Goal: Task Accomplishment & Management: Use online tool/utility

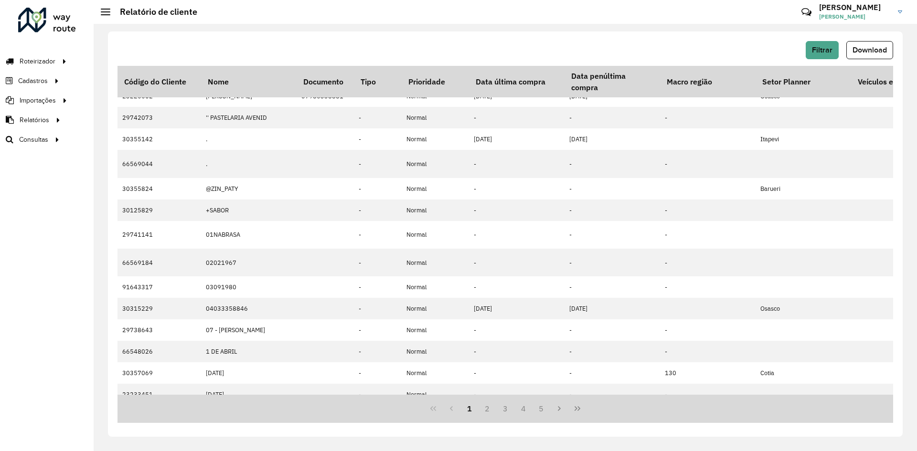
scroll to position [119, 1466]
click at [47, 62] on span "Roteirizador" at bounding box center [39, 61] width 38 height 10
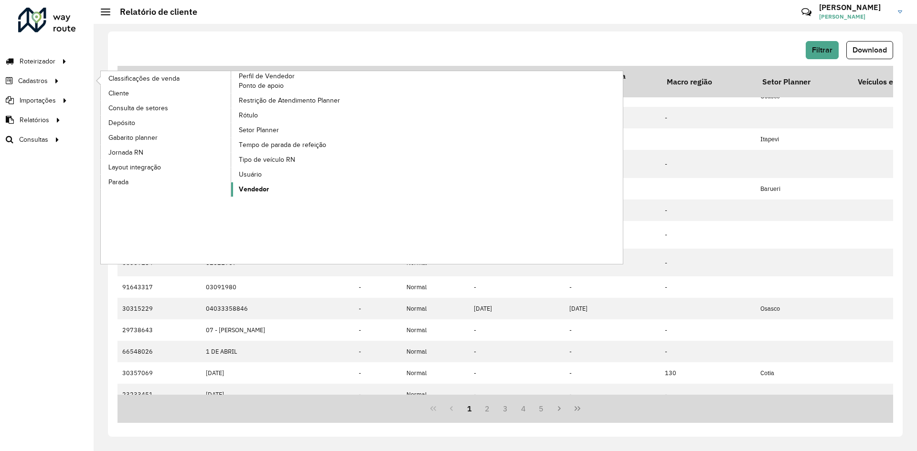
click at [263, 187] on span "Vendedor" at bounding box center [254, 189] width 30 height 10
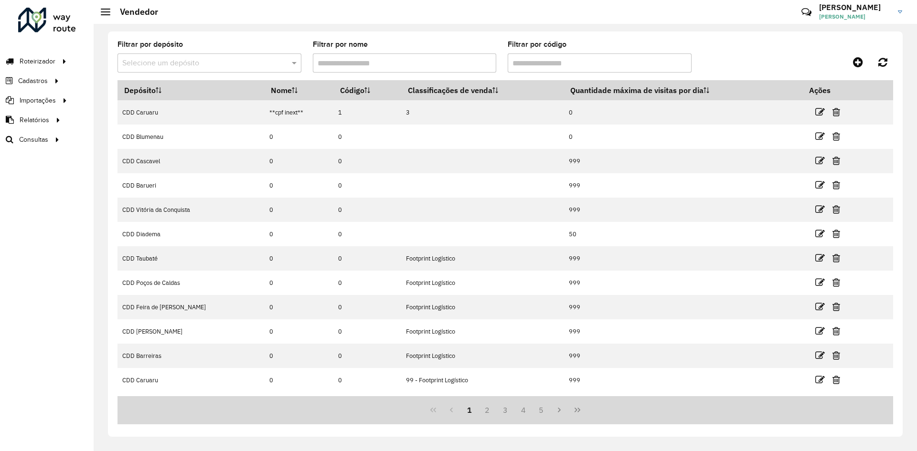
click at [394, 66] on input "Filtrar por nome" at bounding box center [405, 63] width 184 height 19
click at [168, 49] on label "Filtrar por depósito" at bounding box center [150, 44] width 65 height 11
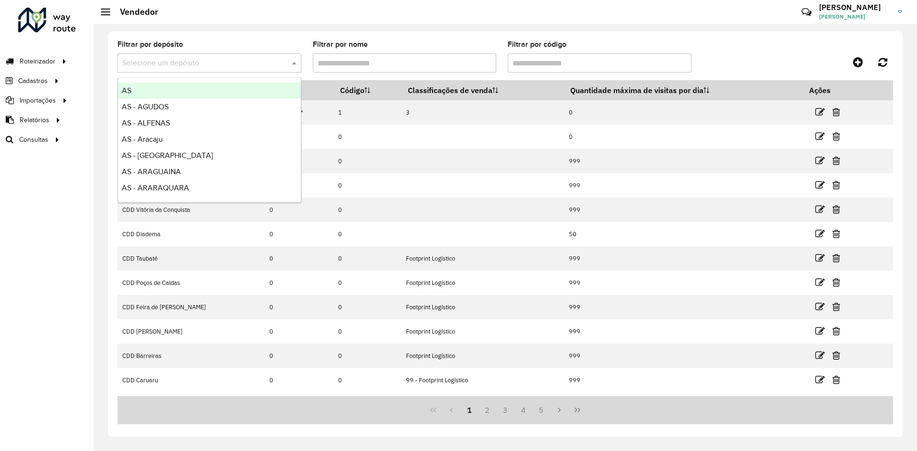
click at [167, 61] on input "text" at bounding box center [199, 63] width 155 height 11
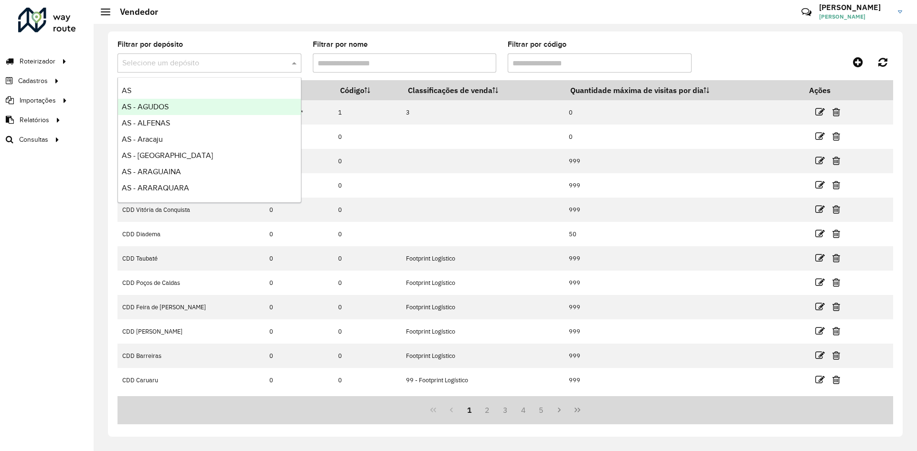
click at [611, 41] on div "Filtrar por depósito Selecione um depósito Filtrar por nome Filtrar por código" at bounding box center [506, 60] width 776 height 39
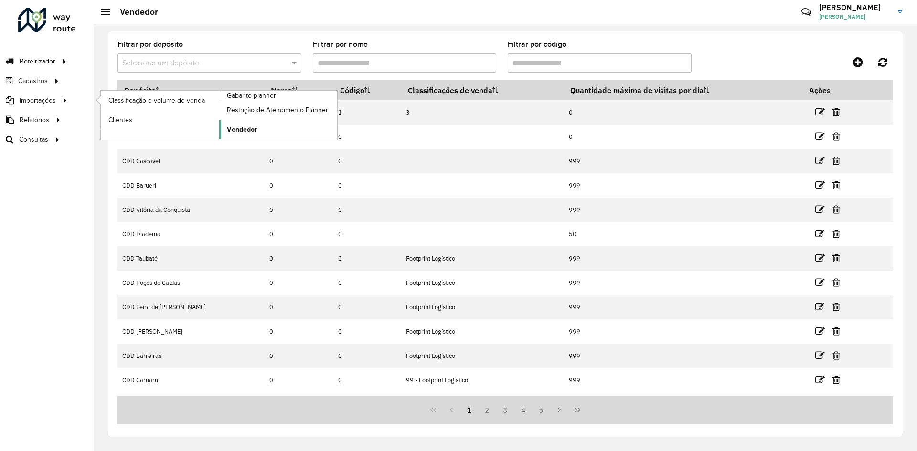
click at [254, 126] on span "Vendedor" at bounding box center [242, 130] width 30 height 10
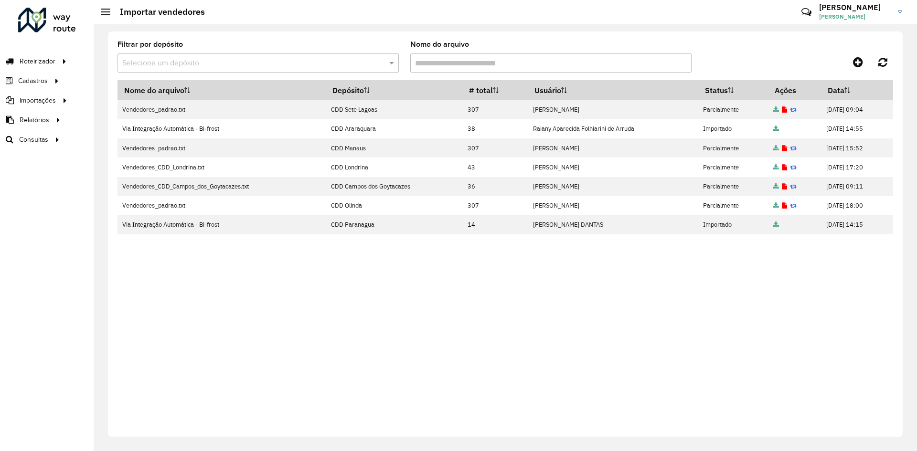
click at [611, 279] on div "Nome do arquivo Depósito # total Usuário Status Ações Data Vendedores_padrao.tx…" at bounding box center [506, 252] width 776 height 344
click at [611, 62] on icon at bounding box center [858, 61] width 10 height 11
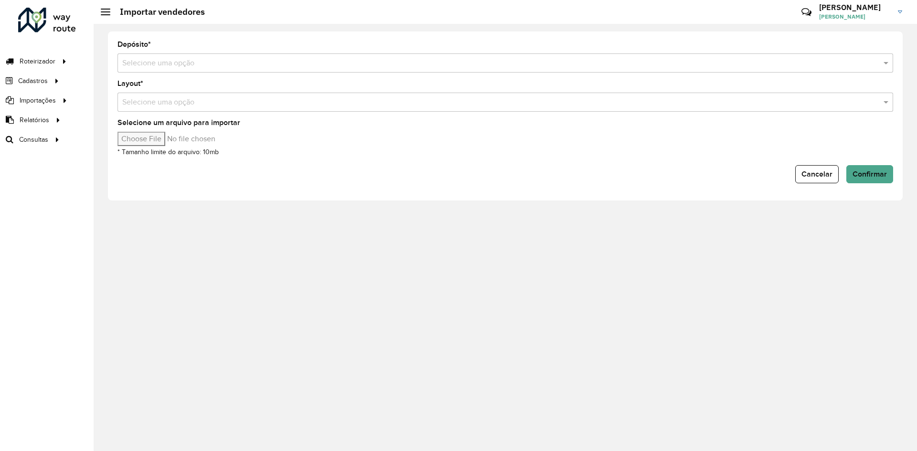
click at [160, 54] on div "Selecione uma opção" at bounding box center [506, 63] width 776 height 19
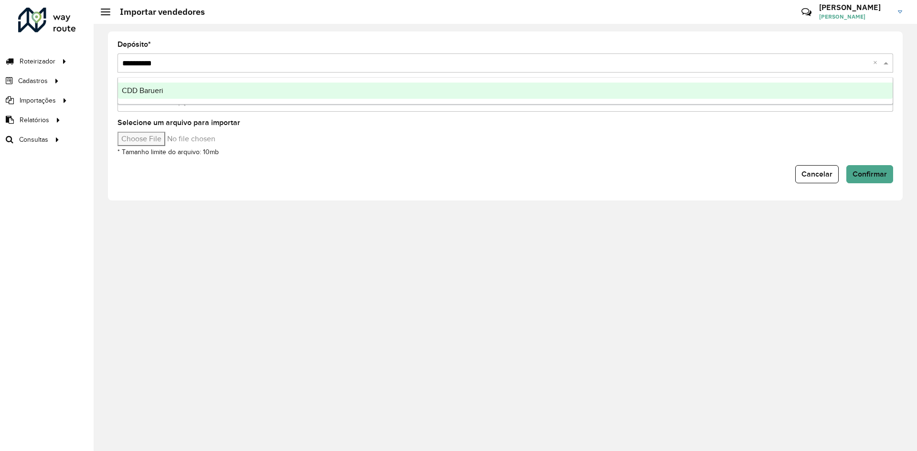
type input "**********"
click at [181, 90] on div "CDD Barueri" at bounding box center [505, 91] width 775 height 16
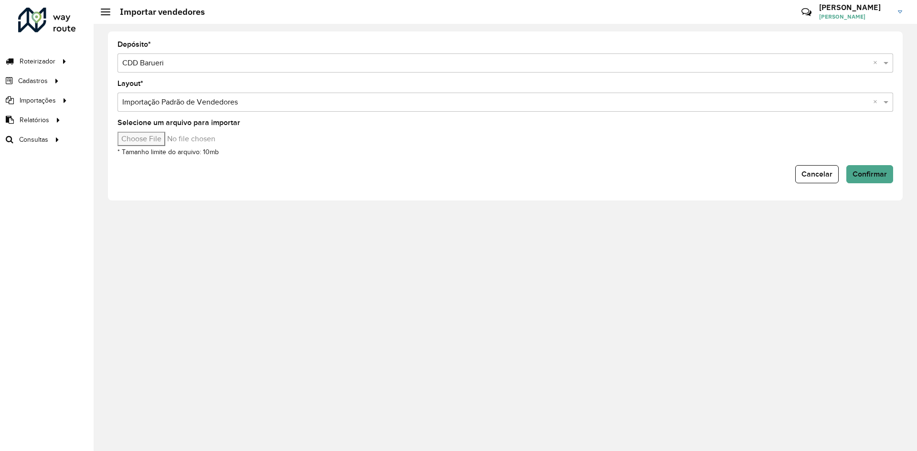
click at [175, 140] on input "Selecione um arquivo para importar" at bounding box center [199, 139] width 162 height 14
type input "**********"
click at [611, 174] on button "Confirmar" at bounding box center [869, 174] width 47 height 18
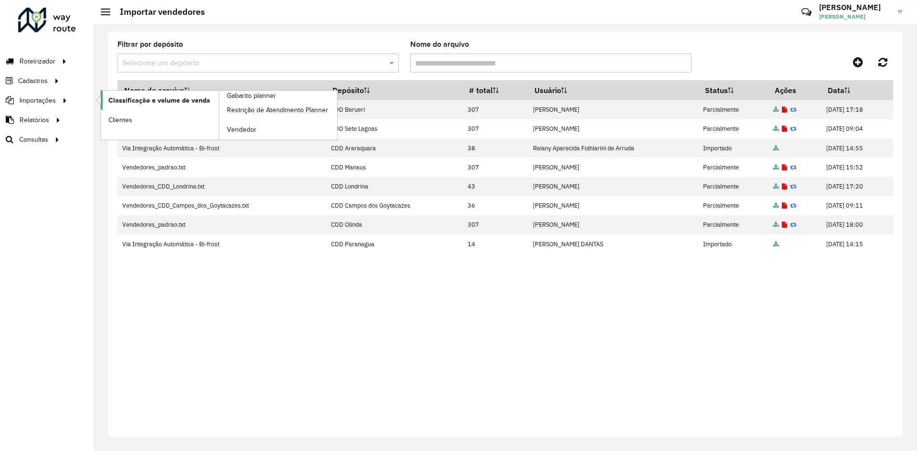
click at [174, 103] on span "Classificação e volume de venda" at bounding box center [159, 101] width 102 height 10
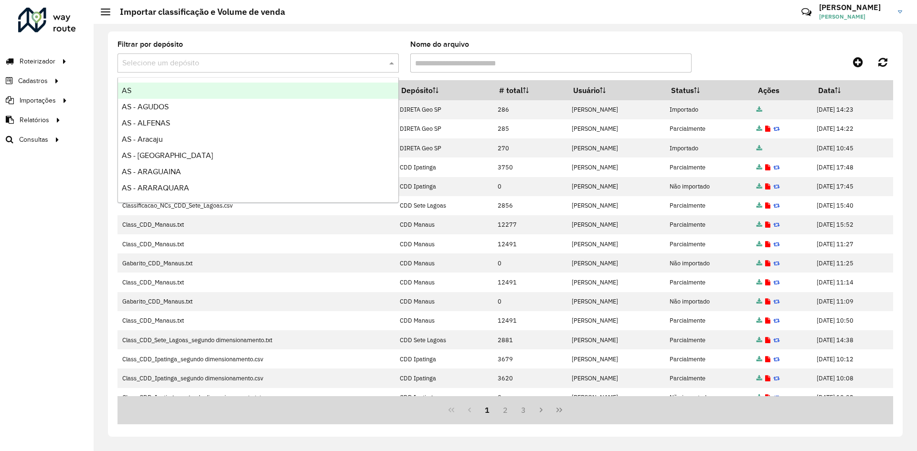
click at [341, 60] on input "text" at bounding box center [248, 63] width 253 height 11
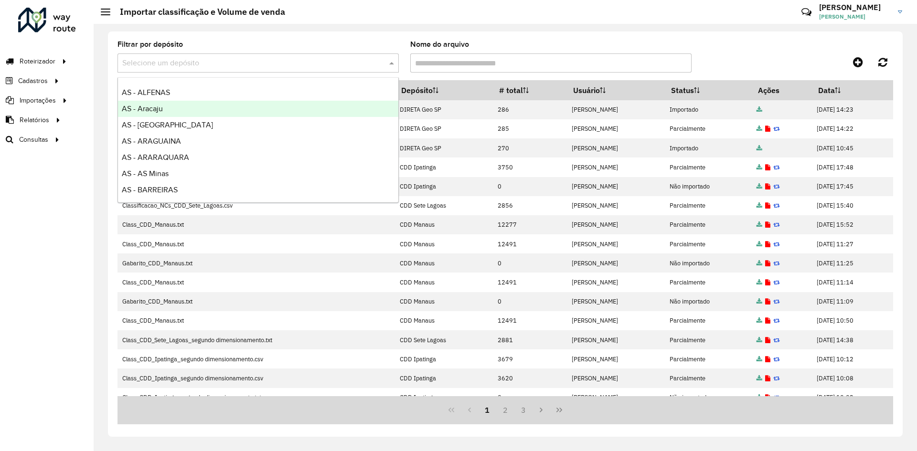
scroll to position [48, 0]
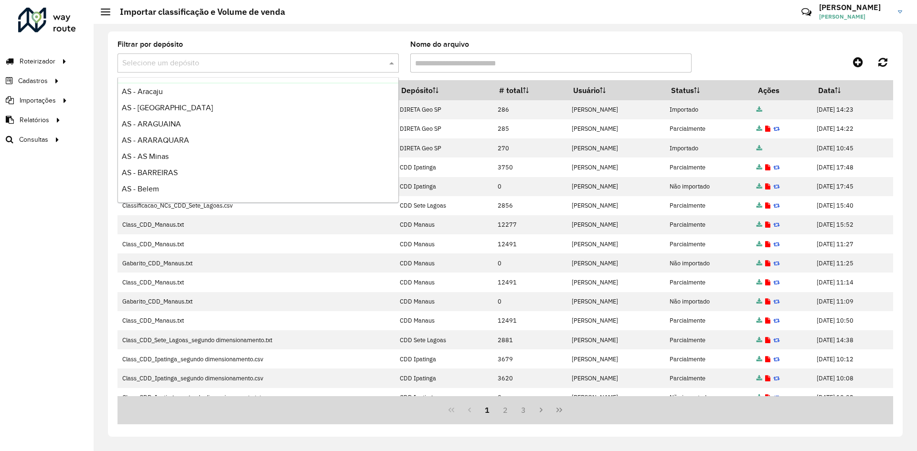
click at [611, 51] on div "Filtrar por depósito Selecione um depósito Nome do arquivo" at bounding box center [506, 60] width 776 height 39
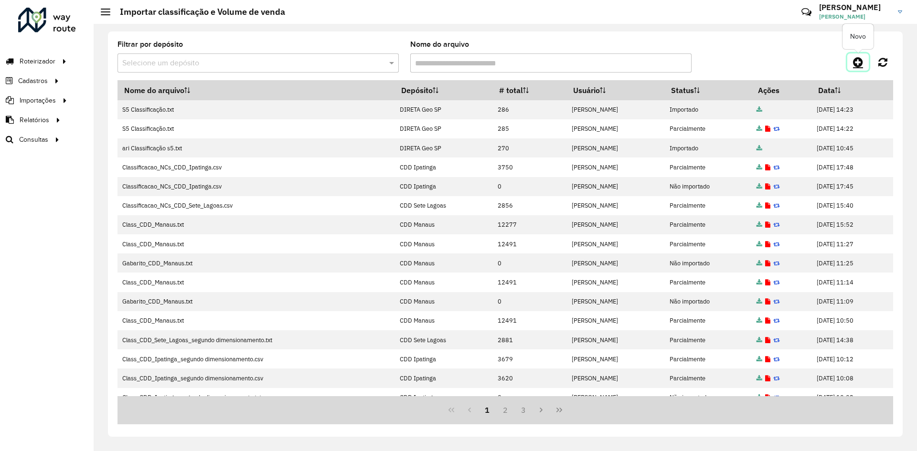
click at [611, 64] on link at bounding box center [857, 62] width 21 height 17
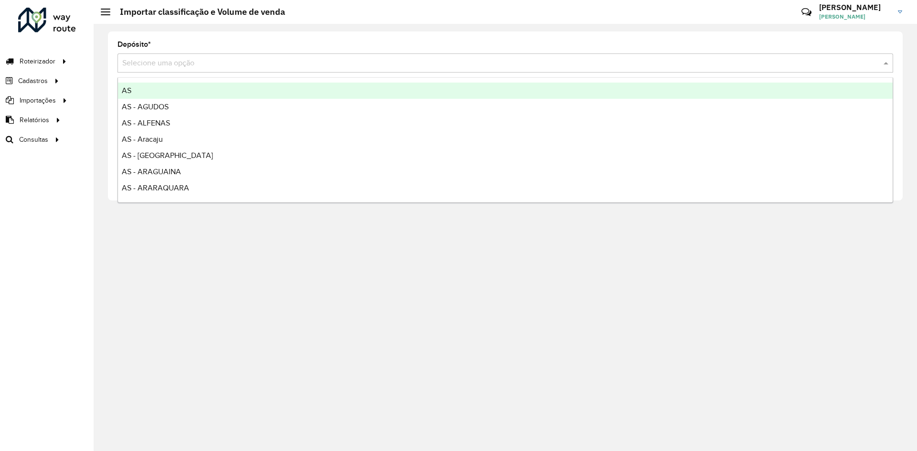
click at [186, 64] on input "text" at bounding box center [495, 63] width 747 height 11
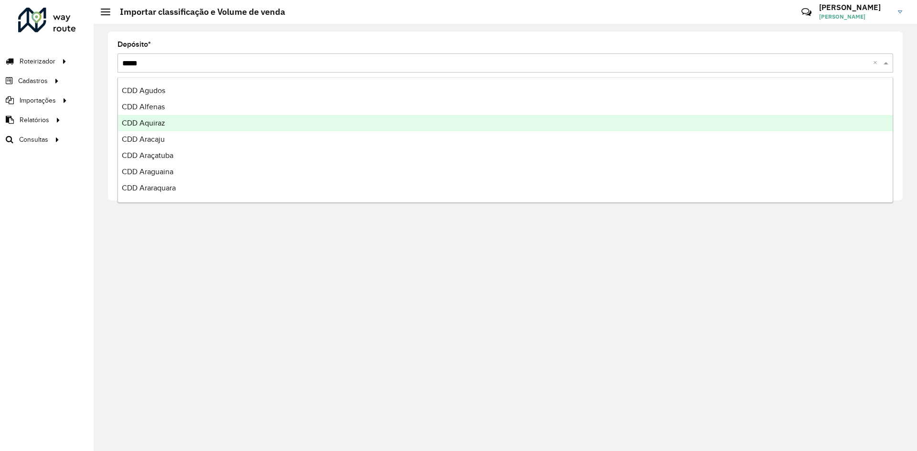
type input "******"
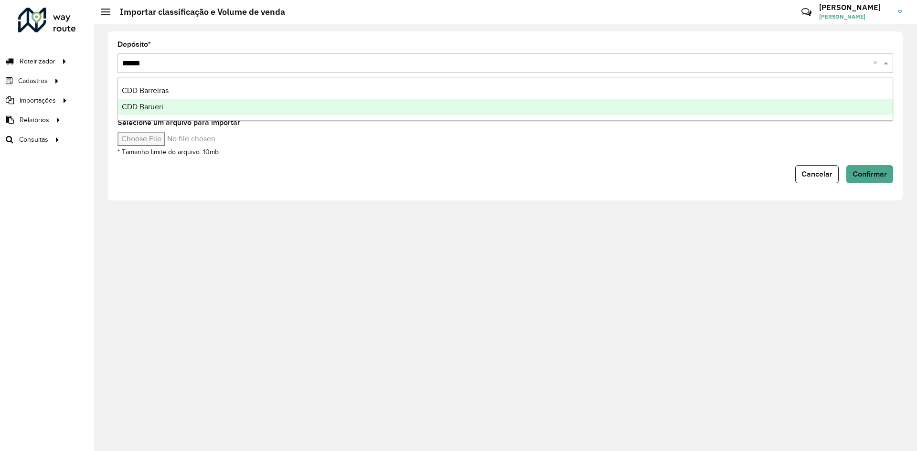
click at [176, 105] on div "CDD Barueri" at bounding box center [505, 107] width 775 height 16
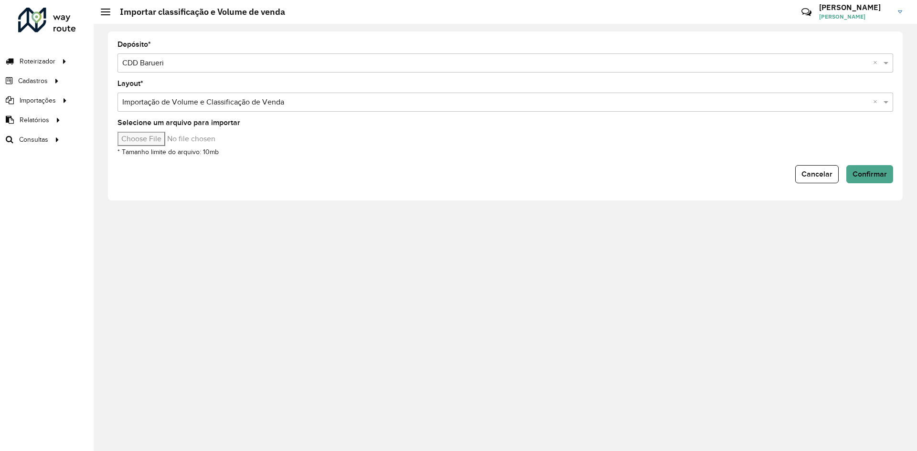
type input "**********"
click at [611, 175] on span "Confirmar" at bounding box center [870, 174] width 34 height 8
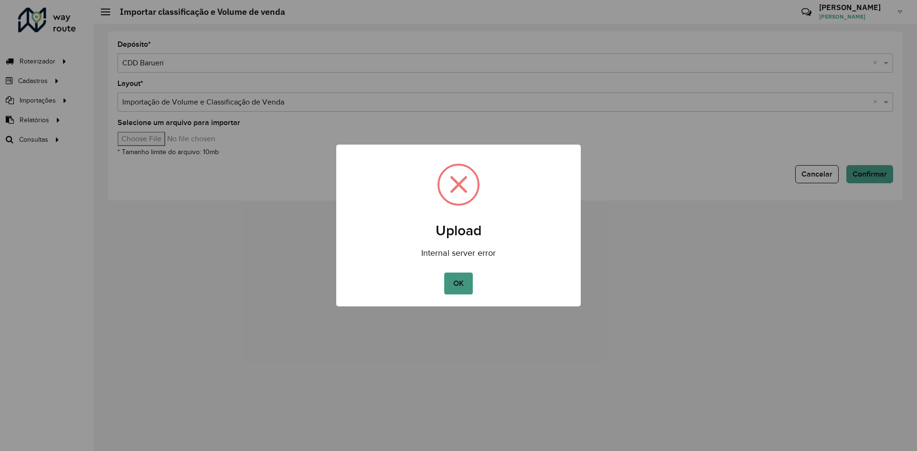
click at [457, 279] on button "OK" at bounding box center [458, 284] width 28 height 22
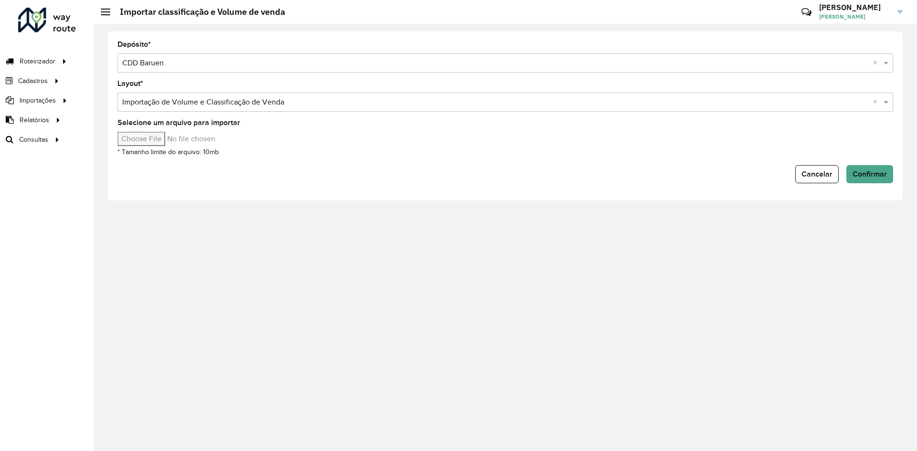
click at [241, 97] on input "text" at bounding box center [495, 102] width 747 height 11
click at [611, 104] on span at bounding box center [887, 101] width 12 height 11
click at [330, 238] on div "Depósito * Selecione uma opção × CDD Barueri × Layout * Selecione uma opção × I…" at bounding box center [506, 238] width 824 height 428
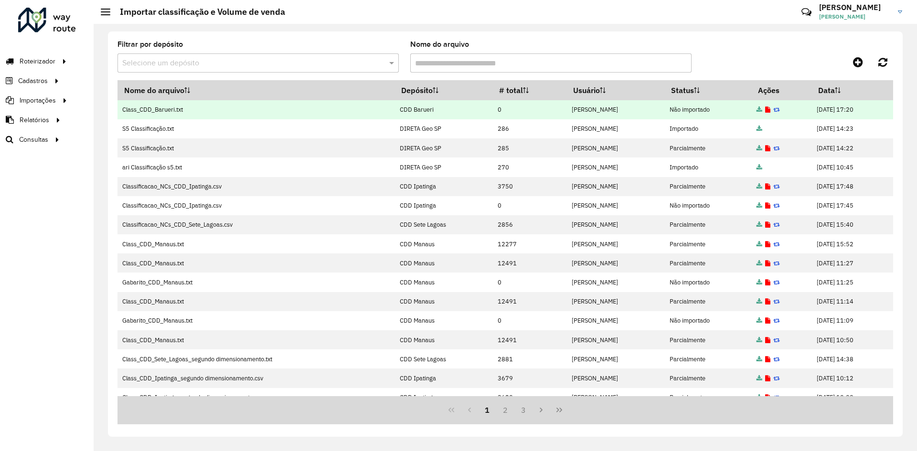
click at [611, 111] on icon at bounding box center [767, 110] width 5 height 6
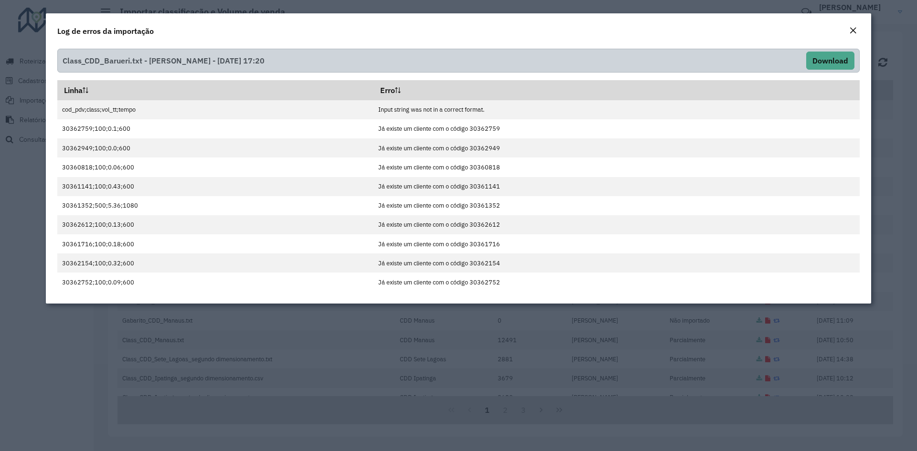
click at [611, 29] on em "Close" at bounding box center [853, 31] width 8 height 8
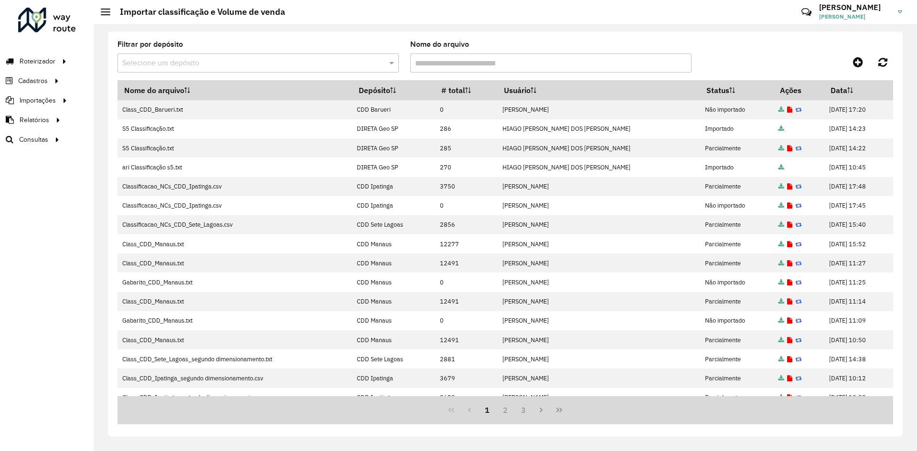
click at [733, 50] on div "Filtrar por depósito Selecione um depósito Nome do arquivo" at bounding box center [506, 60] width 776 height 39
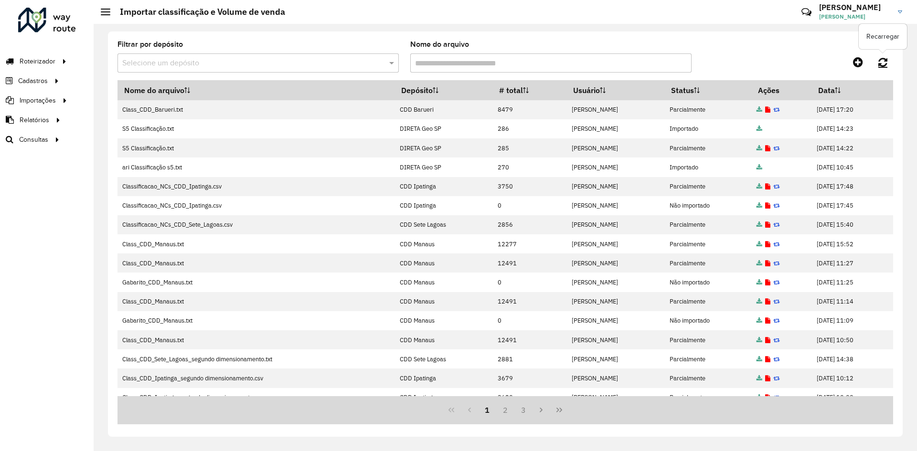
click at [883, 55] on link at bounding box center [883, 62] width 21 height 17
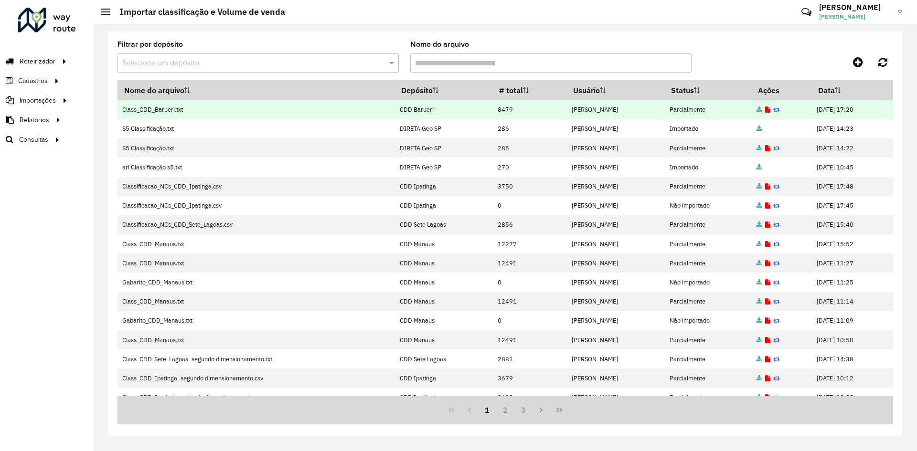
click at [765, 110] on icon at bounding box center [767, 110] width 5 height 6
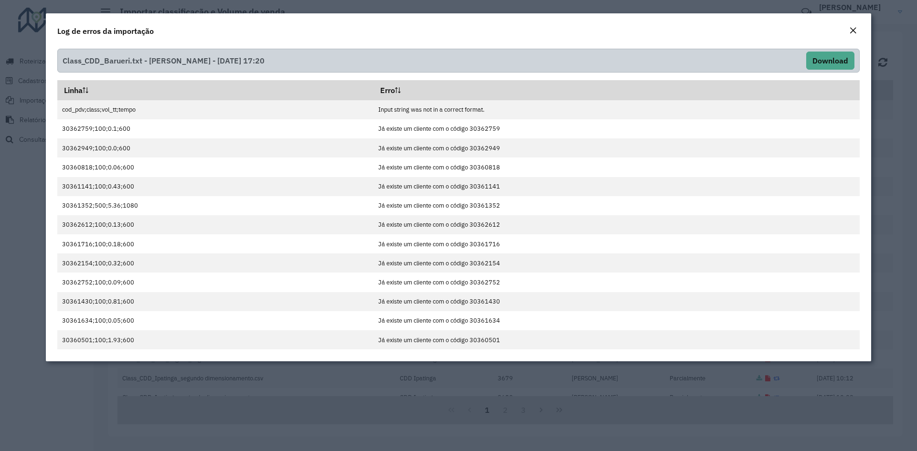
click at [856, 35] on div "Close" at bounding box center [853, 30] width 8 height 11
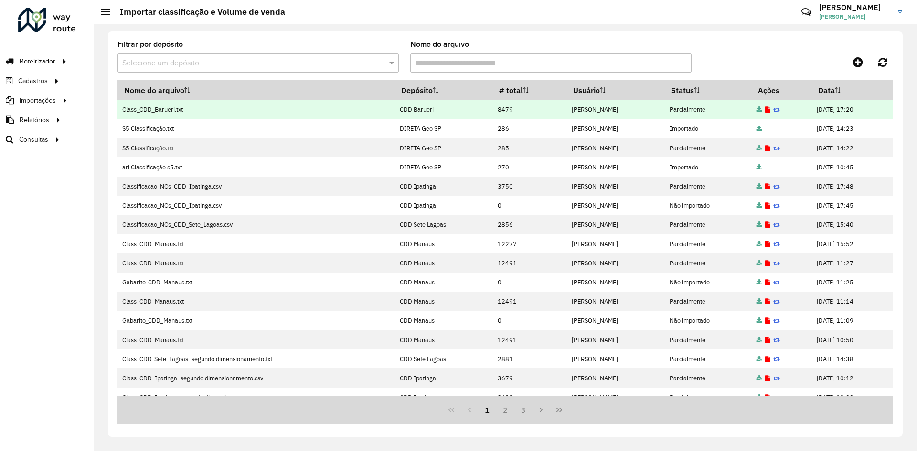
click at [877, 110] on td "06/10/2025 17:20" at bounding box center [852, 109] width 81 height 19
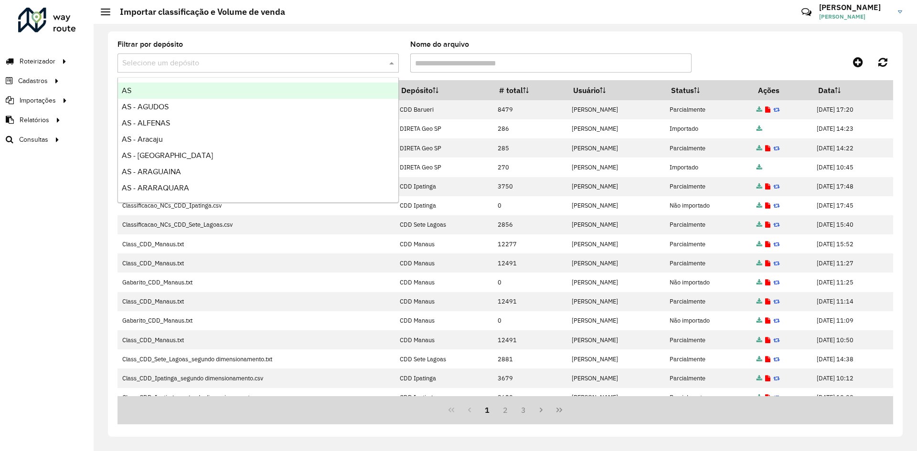
click at [382, 61] on div at bounding box center [258, 63] width 281 height 12
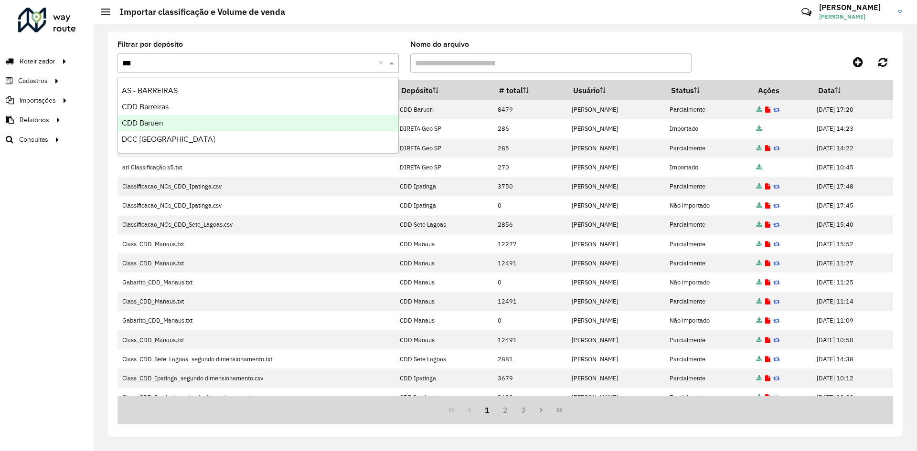
type input "****"
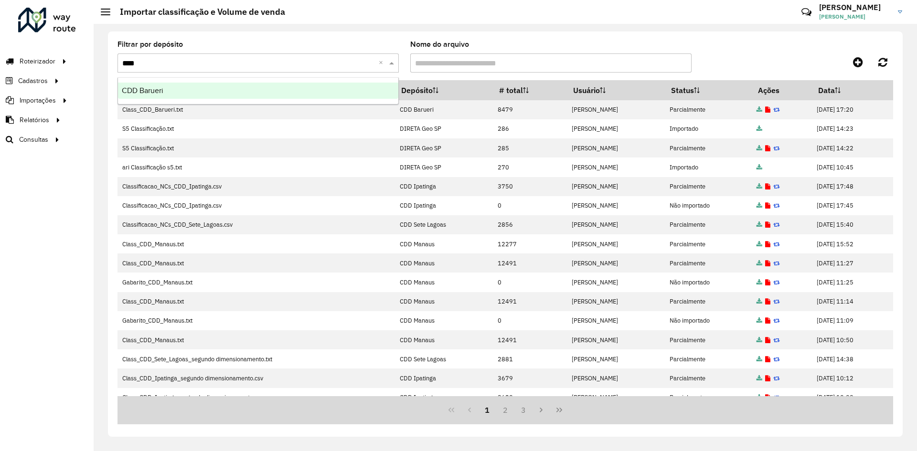
click at [182, 88] on div "CDD Barueri" at bounding box center [258, 91] width 280 height 16
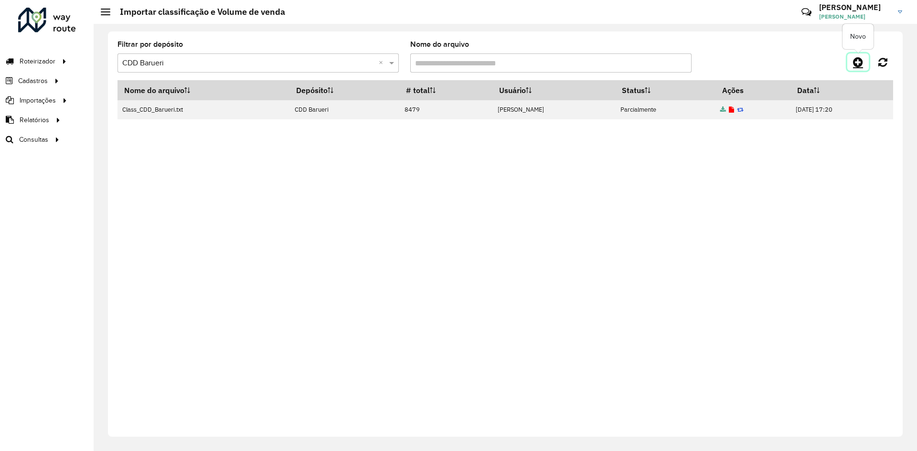
click at [857, 64] on icon at bounding box center [858, 61] width 10 height 11
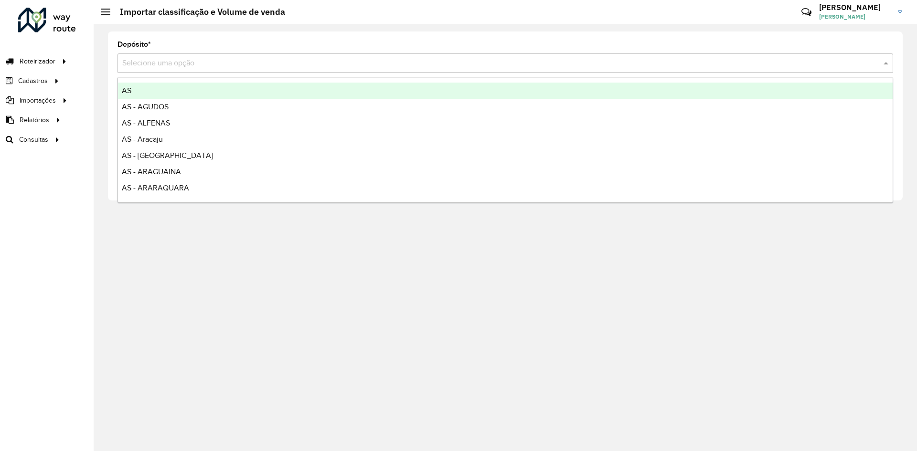
click at [182, 58] on input "text" at bounding box center [495, 63] width 747 height 11
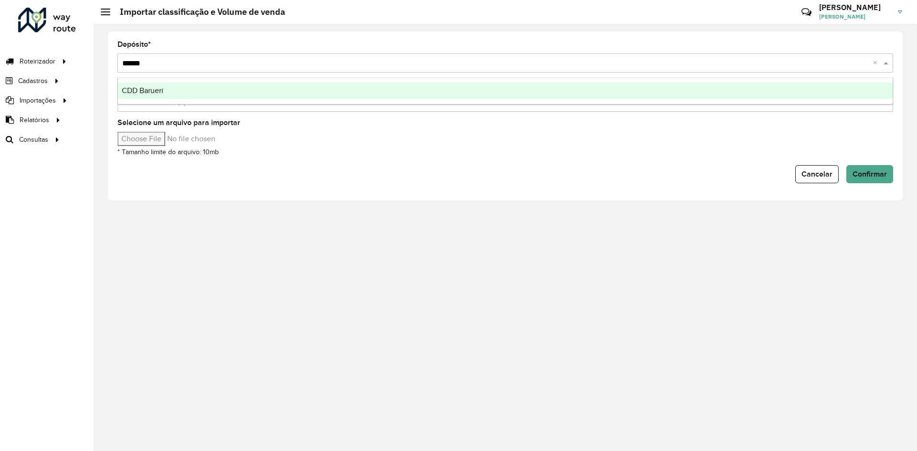
type input "*******"
click at [123, 90] on span "CDD Barueri" at bounding box center [143, 90] width 42 height 8
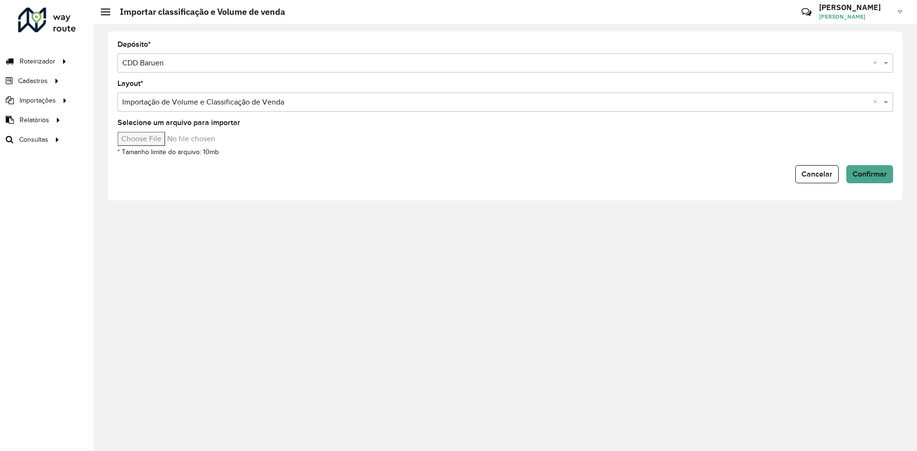
type input "**********"
click at [855, 171] on span "Confirmar" at bounding box center [870, 174] width 34 height 8
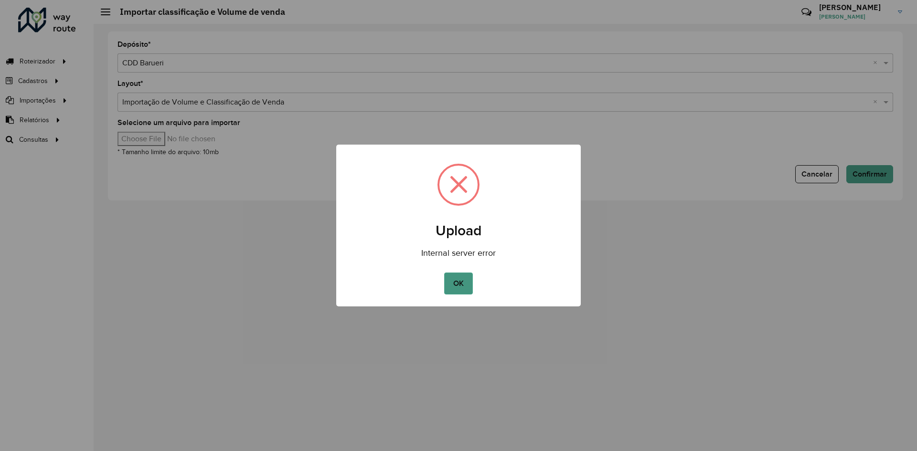
click at [468, 284] on button "OK" at bounding box center [458, 284] width 28 height 22
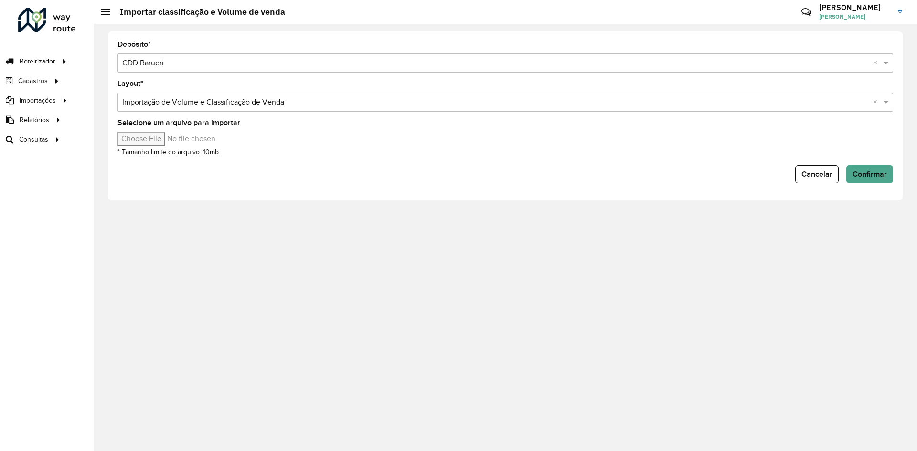
click at [265, 168] on div "Cancelar Confirmar" at bounding box center [506, 174] width 776 height 18
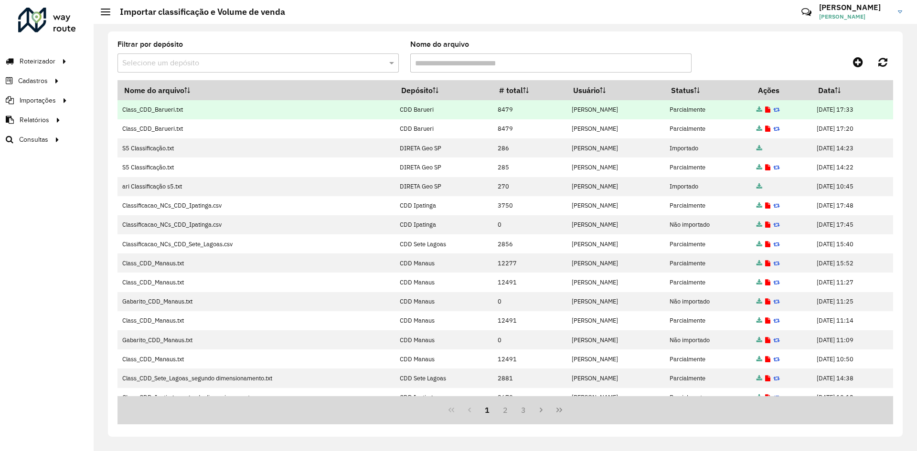
click at [765, 110] on icon at bounding box center [767, 110] width 5 height 6
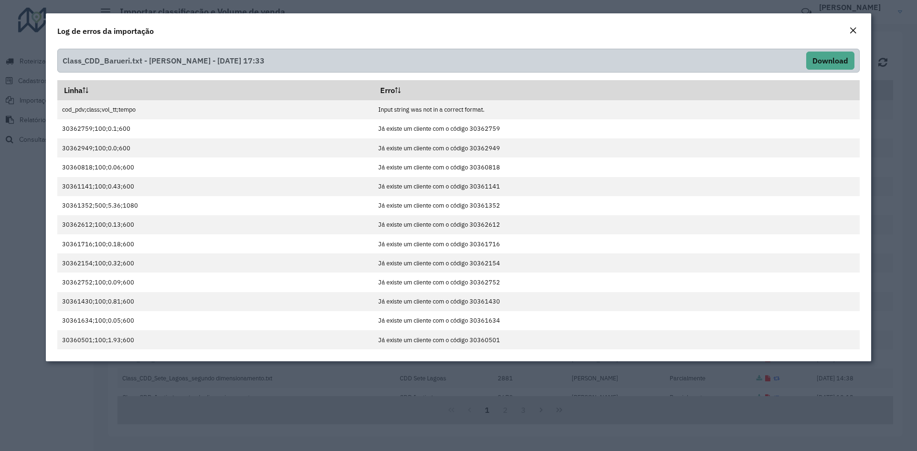
click at [857, 30] on em "Close" at bounding box center [853, 31] width 8 height 8
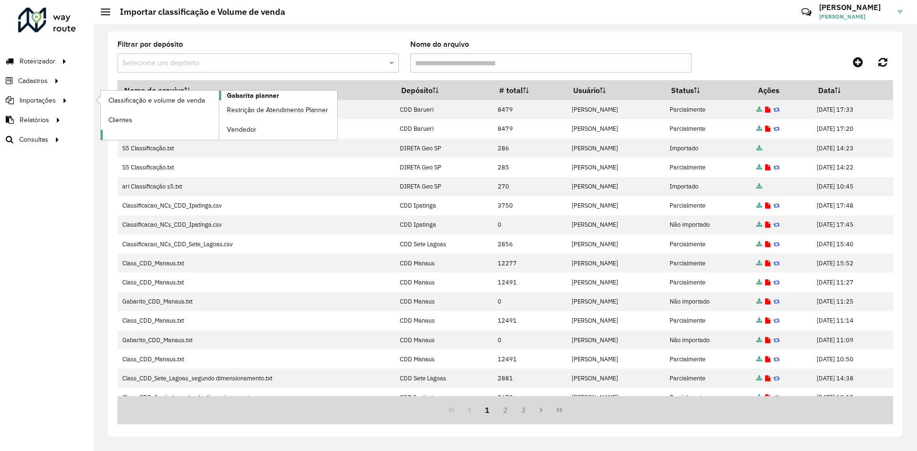
click at [250, 96] on span "Gabarito planner" at bounding box center [253, 96] width 52 height 10
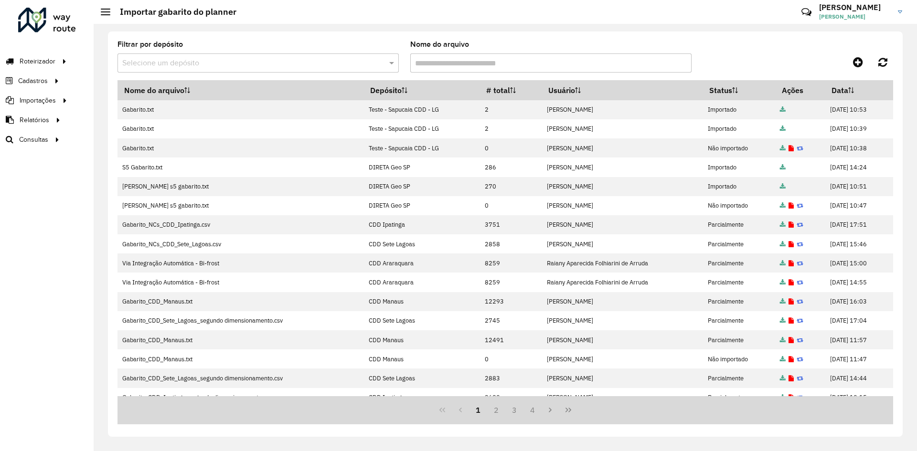
click at [846, 60] on div at bounding box center [796, 62] width 194 height 17
click at [864, 60] on link at bounding box center [857, 62] width 21 height 17
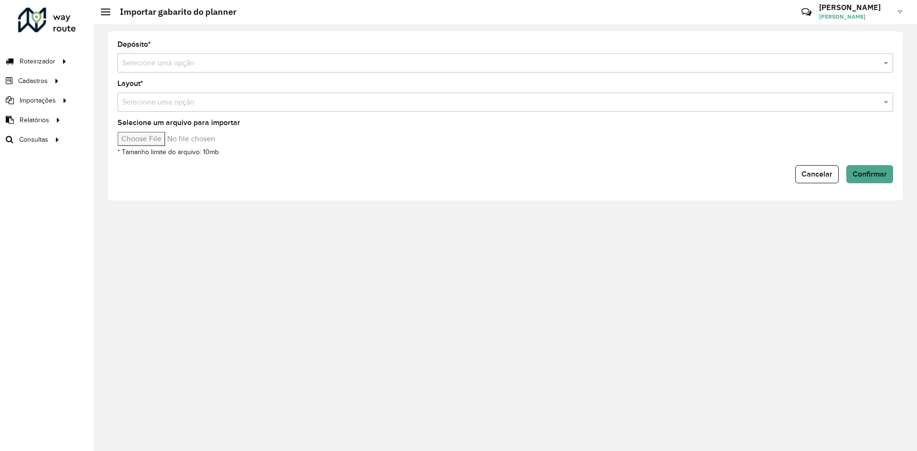
click at [169, 61] on input "text" at bounding box center [495, 63] width 747 height 11
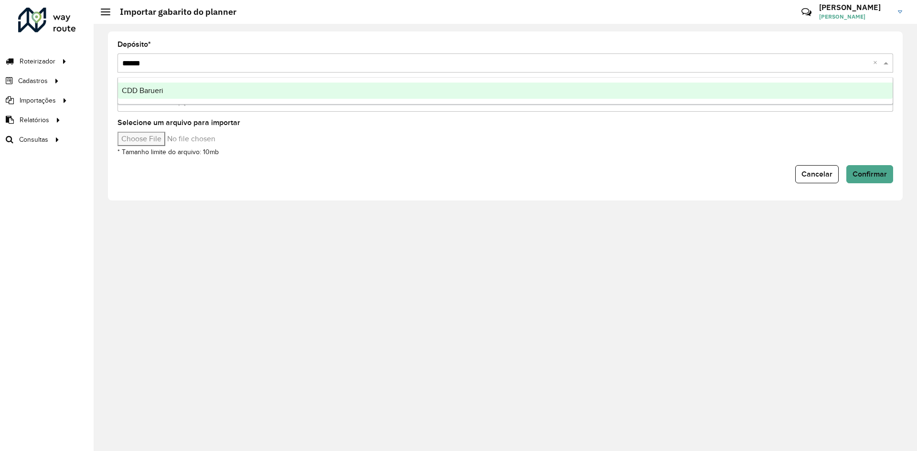
type input "*******"
click at [167, 86] on div "CDD Barueri" at bounding box center [505, 91] width 775 height 16
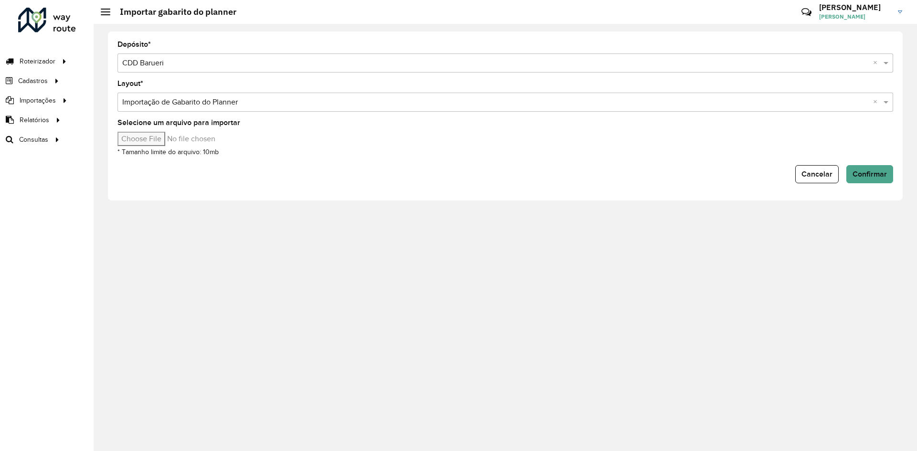
type input "**********"
click at [874, 168] on button "Confirmar" at bounding box center [869, 174] width 47 height 18
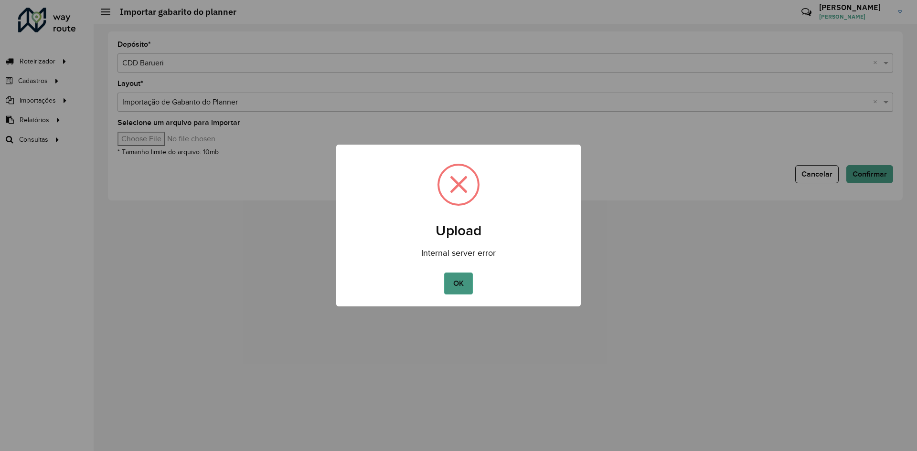
click at [451, 283] on button "OK" at bounding box center [458, 284] width 28 height 22
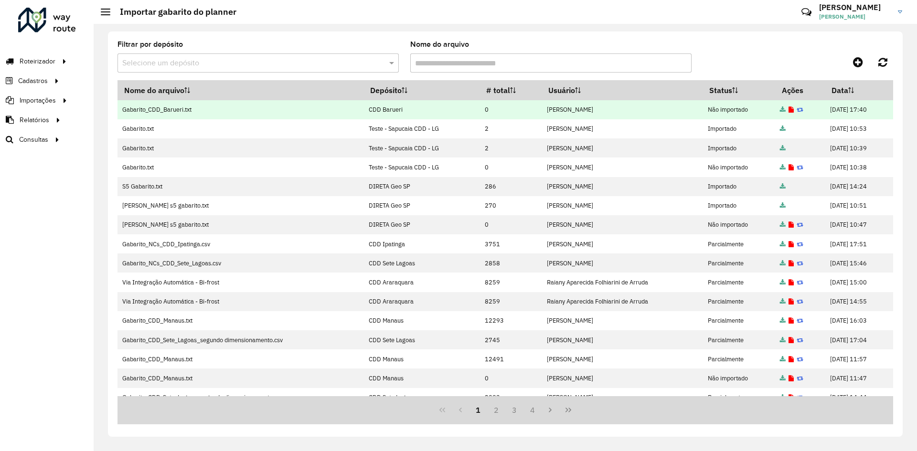
click at [789, 112] on icon at bounding box center [791, 110] width 5 height 6
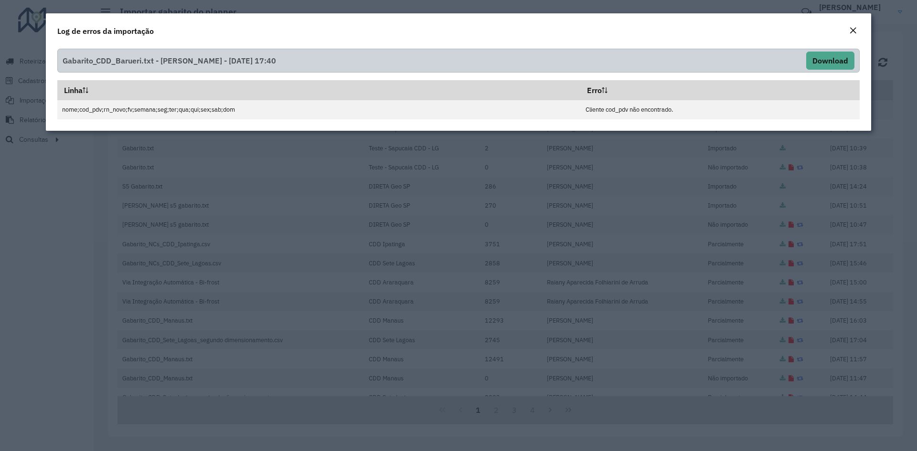
click at [851, 30] on em "Close" at bounding box center [853, 31] width 8 height 8
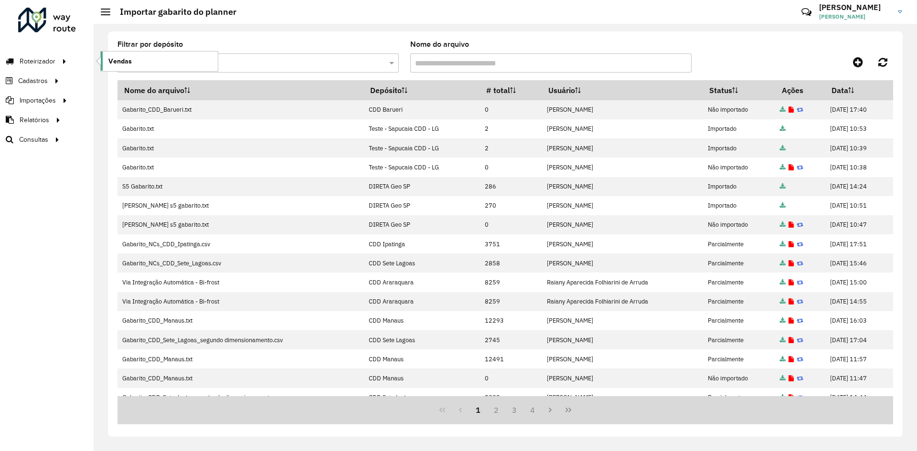
click at [155, 60] on link "Vendas" at bounding box center [159, 61] width 117 height 19
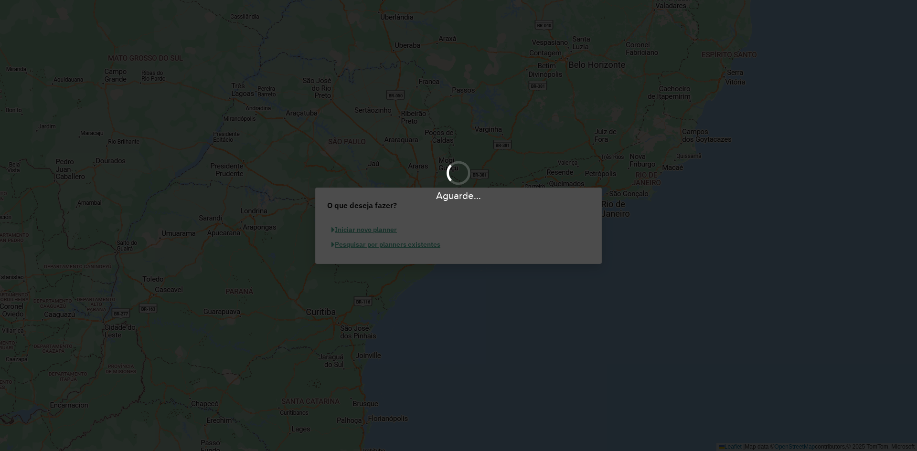
click at [367, 230] on div "Aguarde..." at bounding box center [458, 225] width 917 height 451
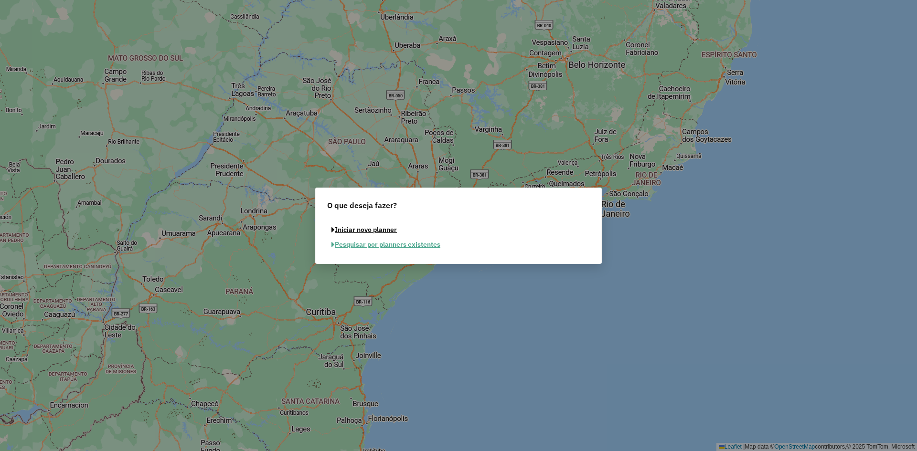
click at [367, 230] on button "Iniciar novo planner" at bounding box center [364, 230] width 74 height 15
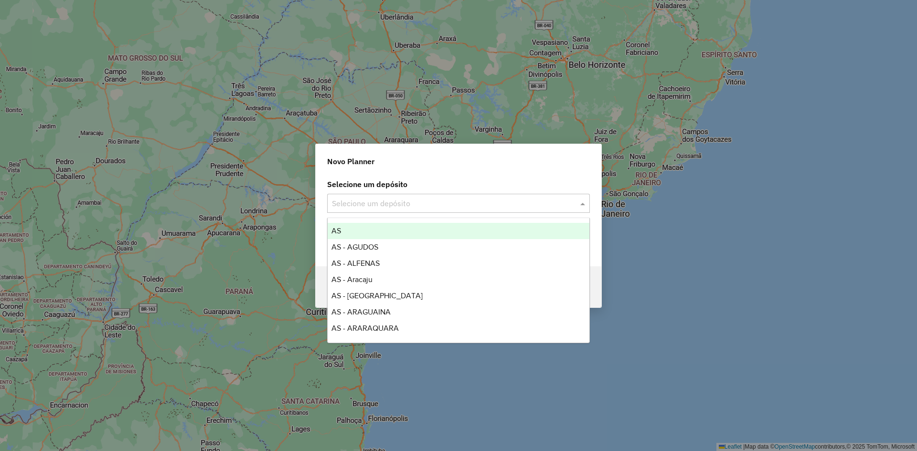
click at [413, 198] on input "text" at bounding box center [449, 203] width 234 height 11
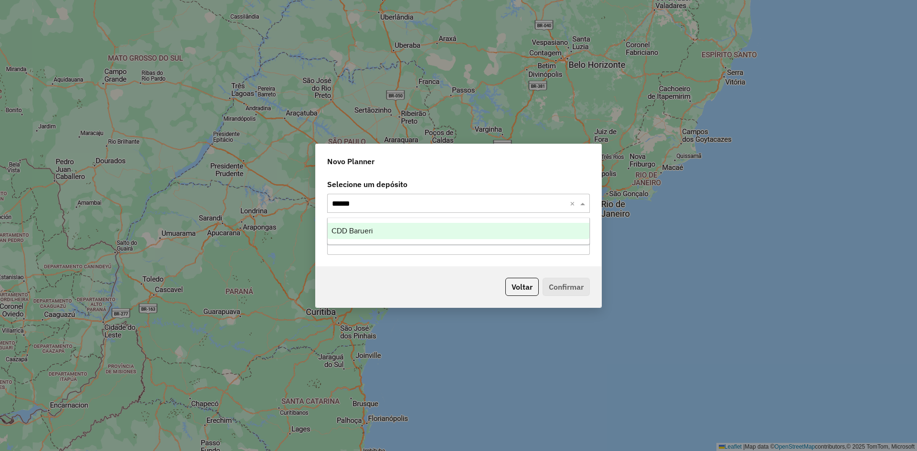
type input "*******"
click at [412, 226] on div "CDD Barueri" at bounding box center [459, 231] width 262 height 16
click at [489, 244] on input "text" at bounding box center [458, 245] width 263 height 19
type input "**"
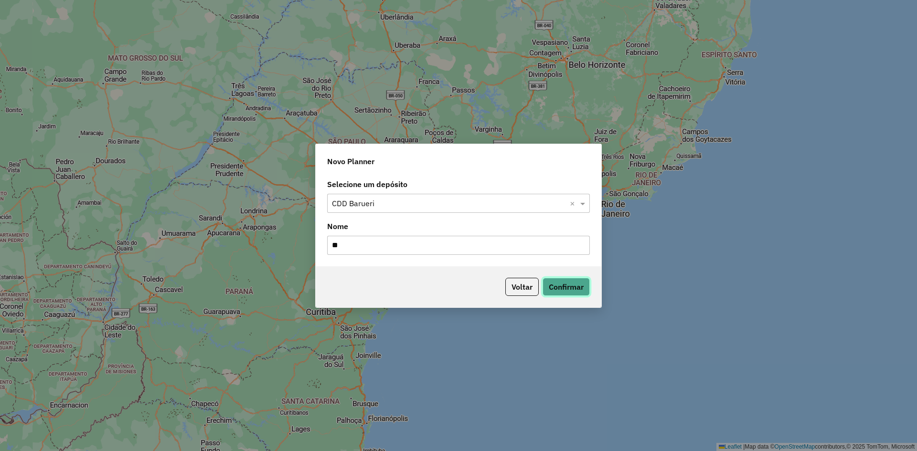
click at [574, 289] on button "Confirmar" at bounding box center [566, 287] width 47 height 18
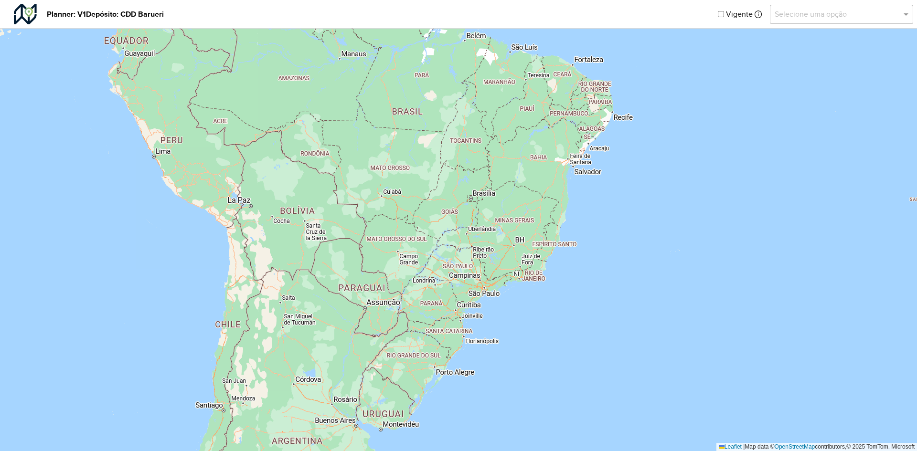
drag, startPoint x: 535, startPoint y: 169, endPoint x: 539, endPoint y: 251, distance: 82.3
click at [537, 254] on div "↦ Leaflet | Map data © OpenStreetMap contributors,© 2025 TomTom, Microsoft" at bounding box center [458, 225] width 917 height 451
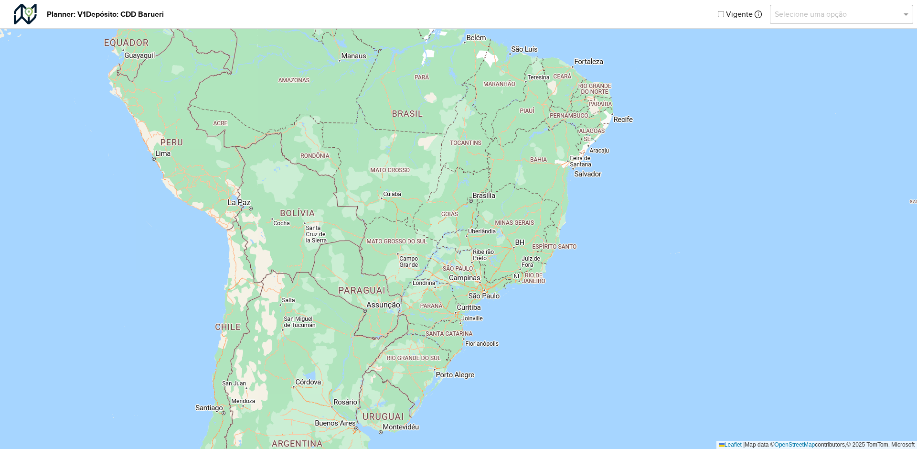
click at [843, 19] on input "text" at bounding box center [832, 14] width 115 height 11
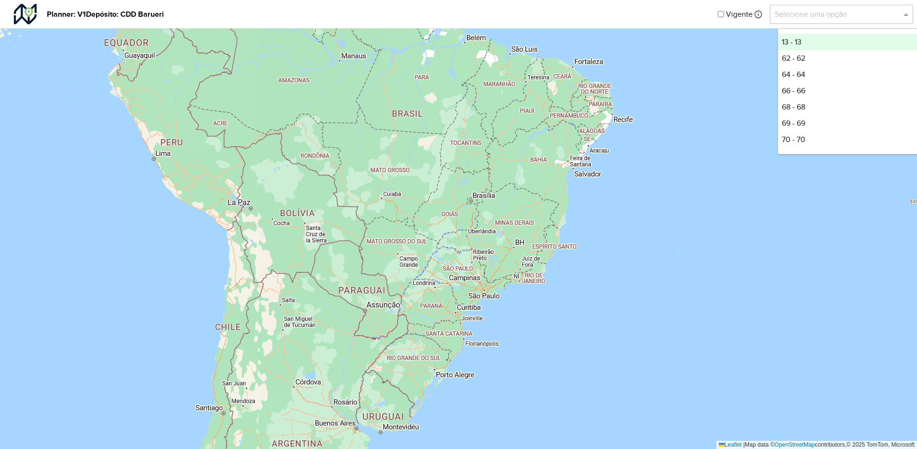
click at [803, 42] on div "13 - 13" at bounding box center [849, 42] width 142 height 16
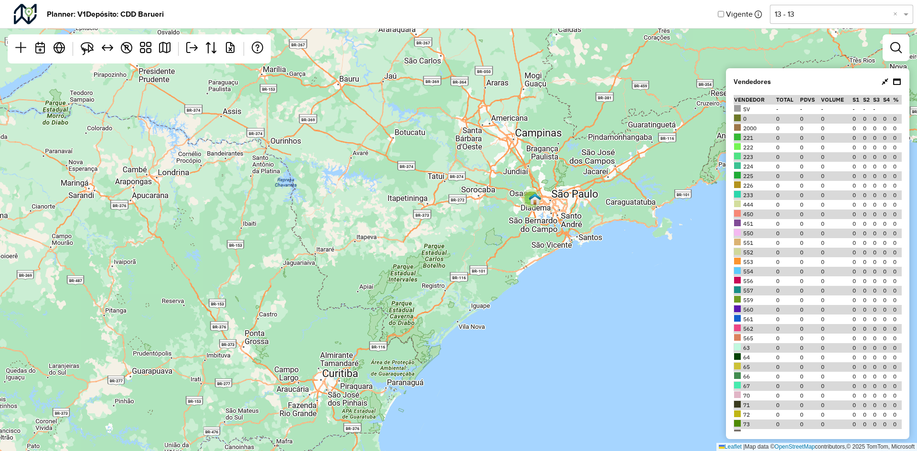
drag, startPoint x: 622, startPoint y: 189, endPoint x: 583, endPoint y: 172, distance: 42.6
click at [534, 209] on div "3 ↦ Leaflet | Map data © OpenStreetMap contributors,© 2025 TomTom, Microsoft" at bounding box center [458, 225] width 917 height 451
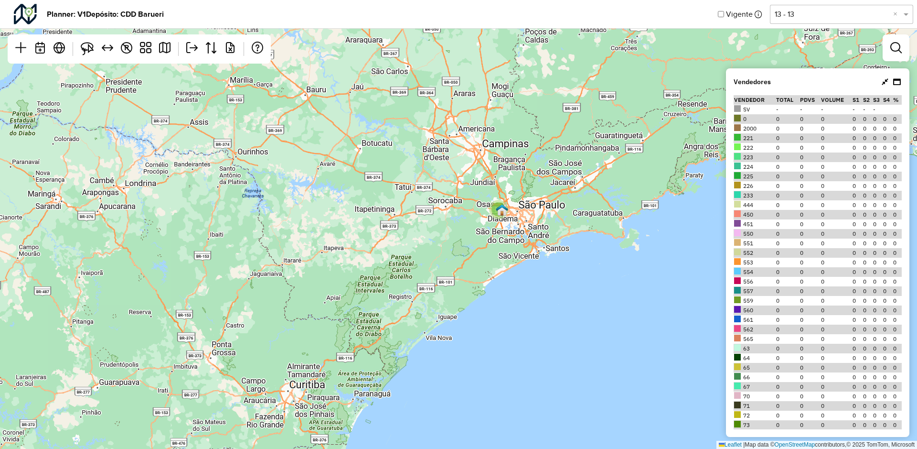
click at [859, 14] on input "text" at bounding box center [832, 14] width 115 height 11
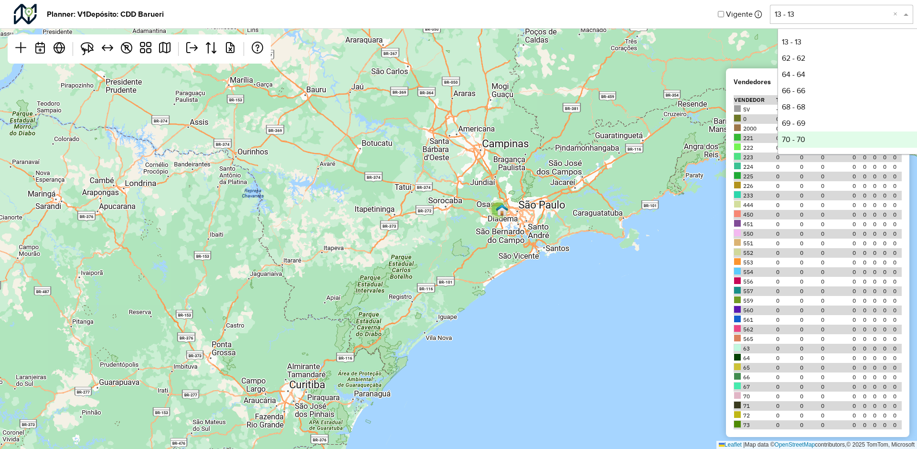
click at [811, 139] on div "70 - 70" at bounding box center [849, 139] width 142 height 16
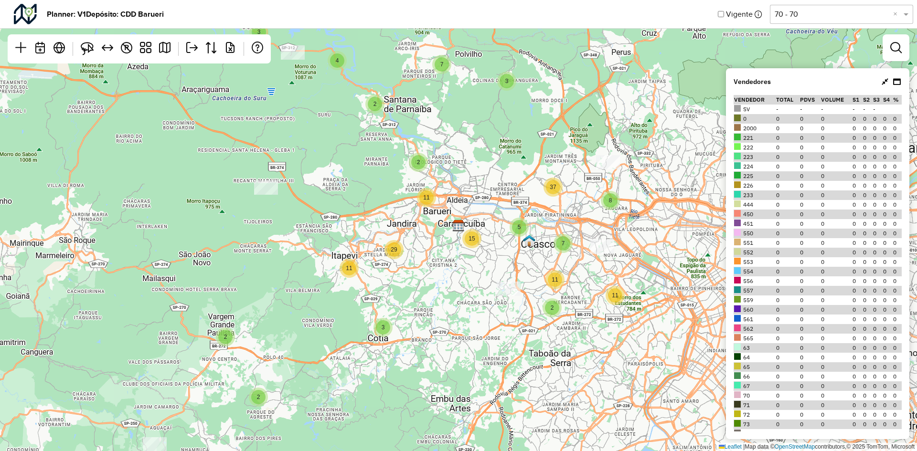
click at [846, 24] on div "Planner: V1 Depósito: CDD Barueri Vigente Selecione uma opção 70 - 70 ×" at bounding box center [458, 14] width 917 height 29
click at [845, 19] on input "text" at bounding box center [832, 14] width 115 height 11
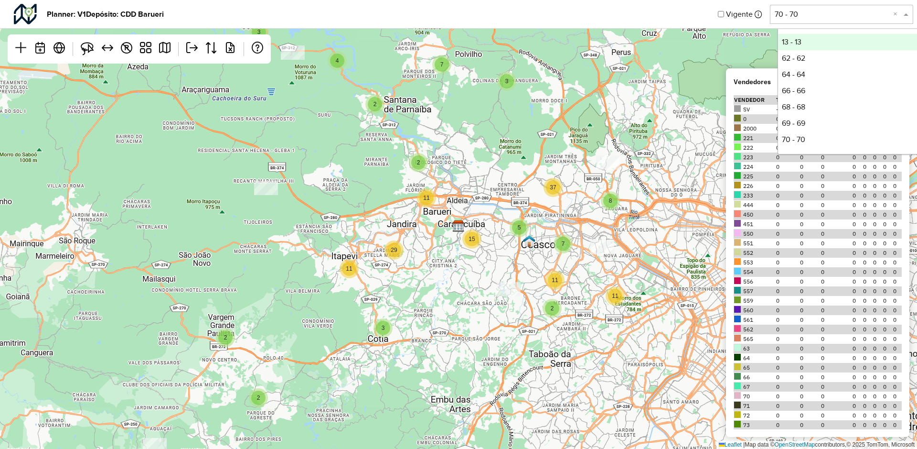
click at [808, 42] on div "13 - 13" at bounding box center [849, 42] width 142 height 16
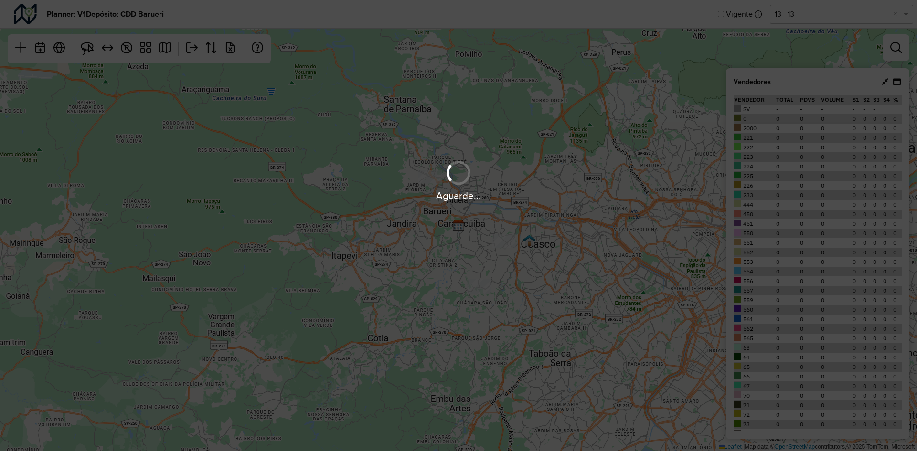
click at [894, 45] on div "Aguarde..." at bounding box center [458, 225] width 917 height 451
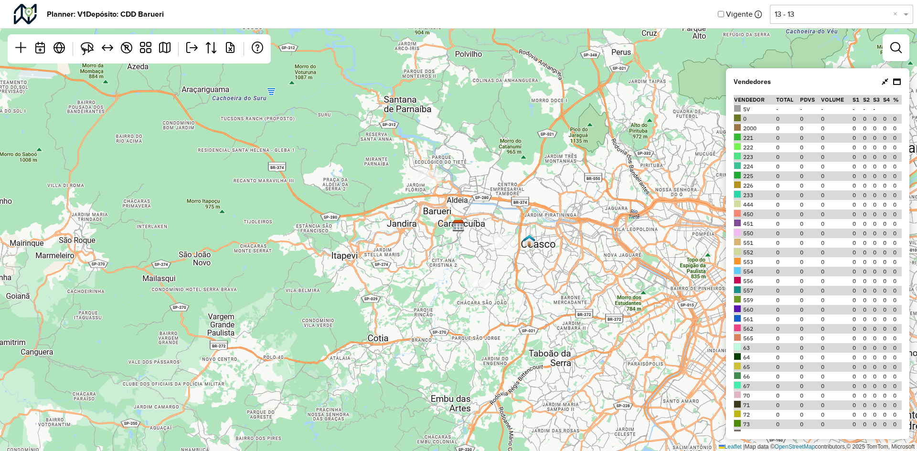
click at [894, 45] on em at bounding box center [895, 47] width 11 height 11
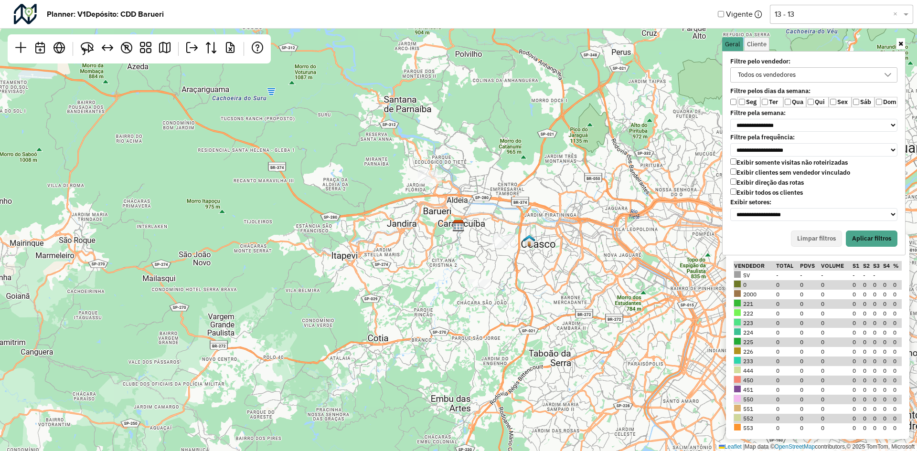
click at [750, 76] on div "Todos os vendedores" at bounding box center [767, 75] width 64 height 14
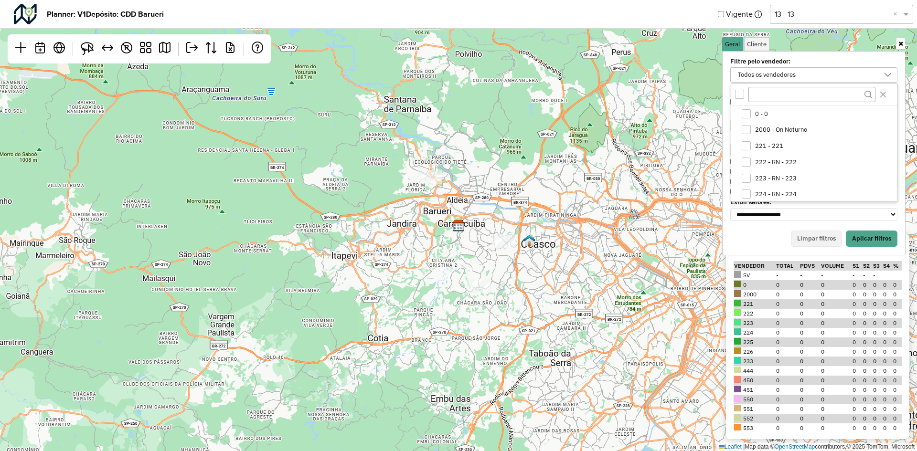
click at [764, 240] on div "Limpar filtros Aplicar filtros" at bounding box center [813, 239] width 167 height 16
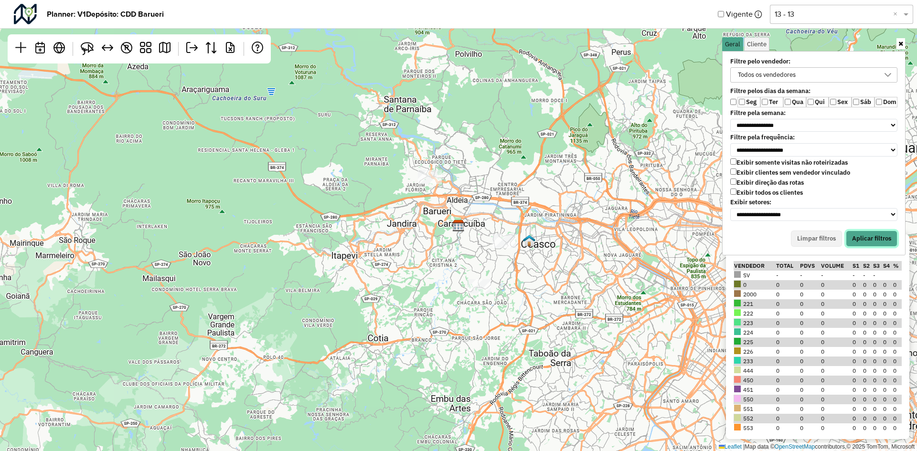
click at [879, 240] on button "Aplicar filtros" at bounding box center [872, 239] width 52 height 16
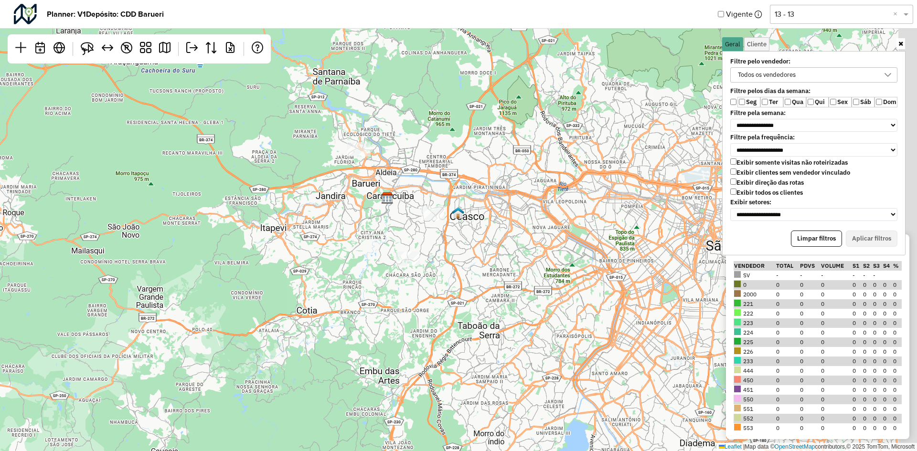
drag, startPoint x: 620, startPoint y: 182, endPoint x: 548, endPoint y: 154, distance: 76.8
click at [548, 154] on div "↦ Leaflet | Map data © OpenStreetMap contributors,© 2025 TomTom, Microsoft" at bounding box center [458, 225] width 917 height 451
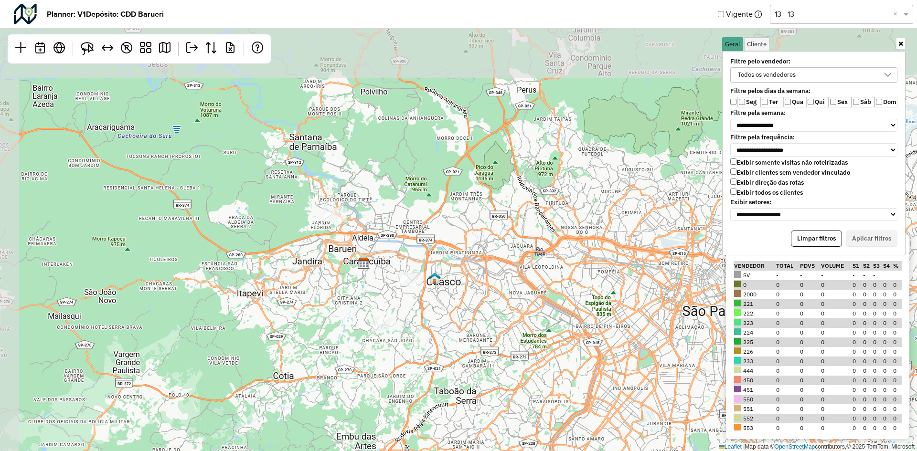
drag, startPoint x: 466, startPoint y: 137, endPoint x: 895, endPoint y: 126, distance: 429.1
click at [514, 228] on div "↦ Leaflet | Map data © OpenStreetMap contributors,© 2025 TomTom, Microsoft" at bounding box center [458, 225] width 917 height 451
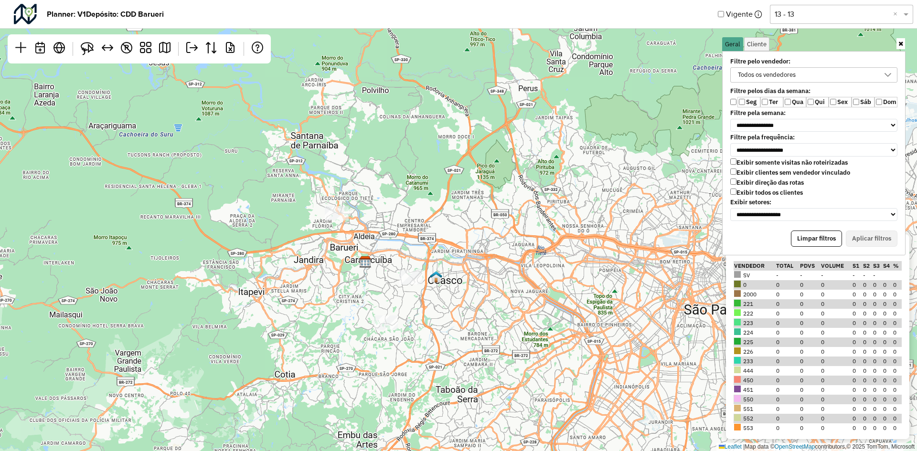
click at [793, 68] on div "Todos os vendedores" at bounding box center [767, 75] width 64 height 14
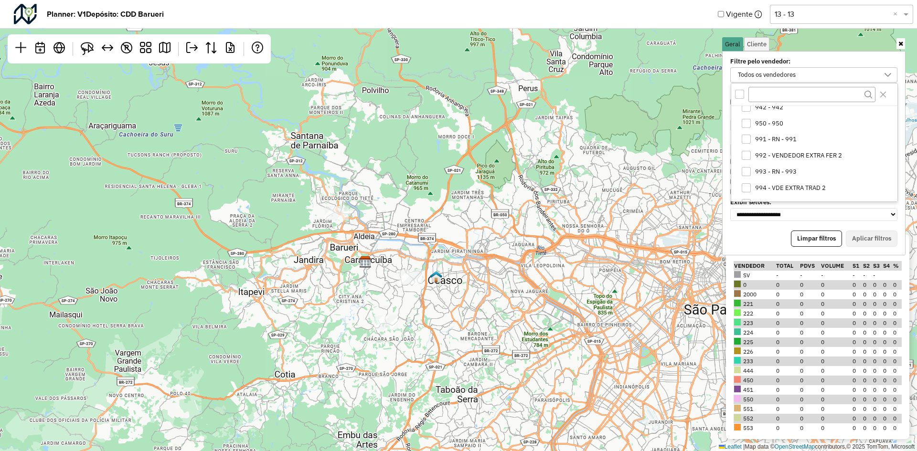
scroll to position [814, 0]
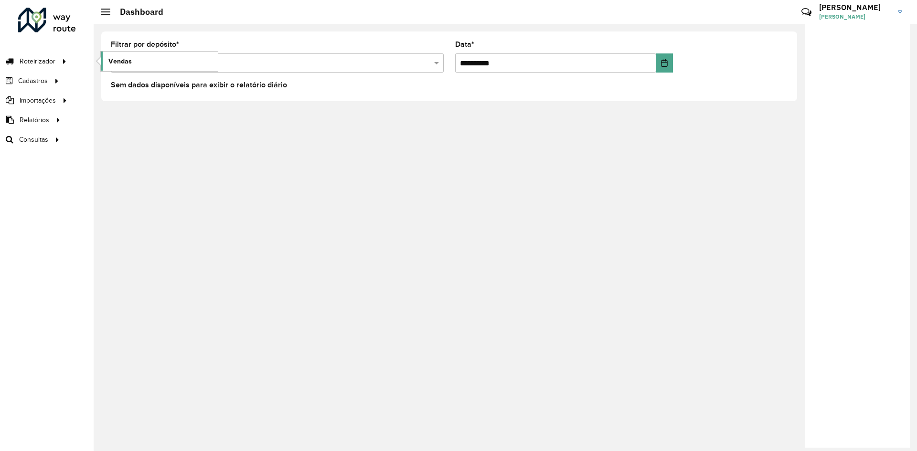
click at [109, 64] on span "Vendas" at bounding box center [119, 61] width 23 height 10
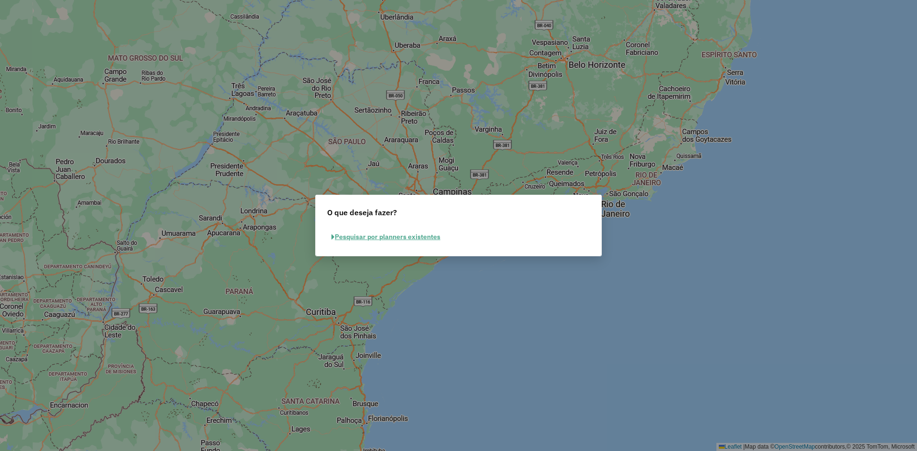
click at [367, 229] on div "Pesquisar por planners existentes" at bounding box center [459, 241] width 286 height 30
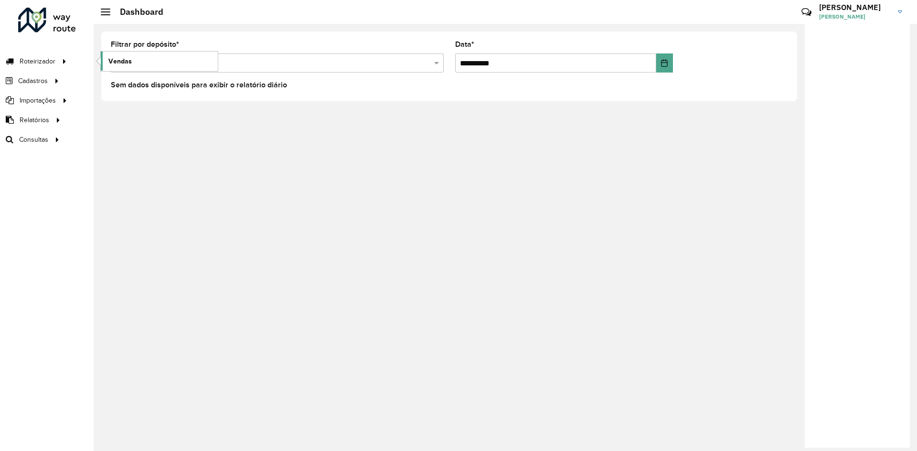
click at [111, 62] on span "Vendas" at bounding box center [119, 61] width 23 height 10
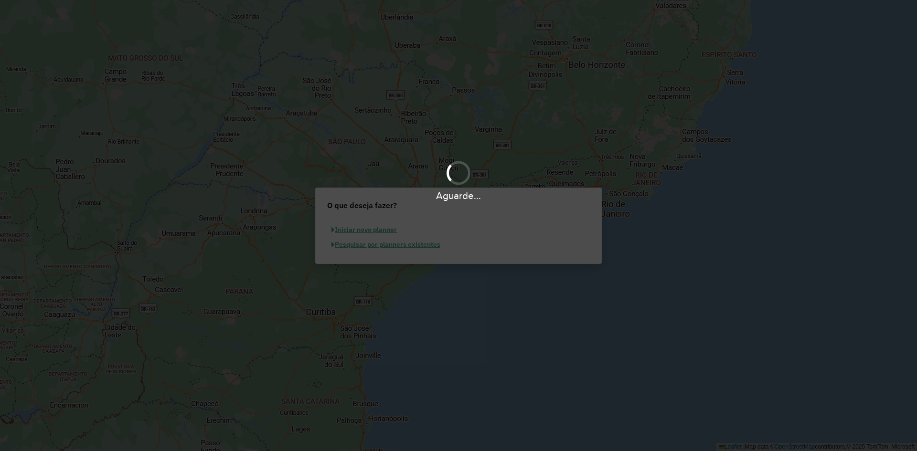
click at [366, 228] on button "Iniciar novo planner" at bounding box center [364, 230] width 74 height 15
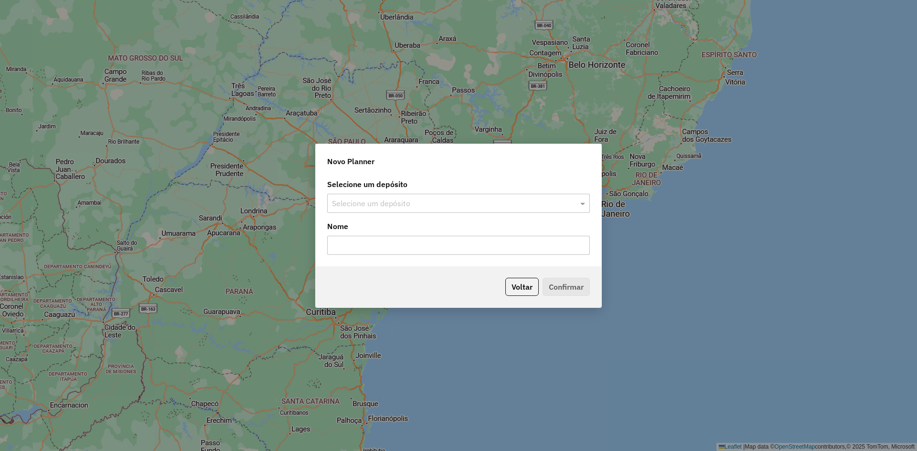
click at [380, 200] on input "text" at bounding box center [449, 203] width 234 height 11
type input "*******"
click at [376, 225] on div "CDD Barueri" at bounding box center [459, 231] width 262 height 16
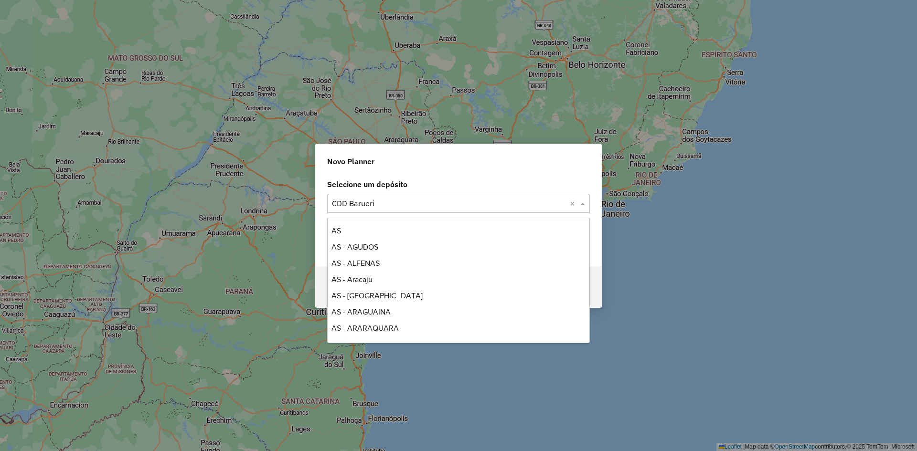
click at [584, 202] on span at bounding box center [584, 203] width 12 height 11
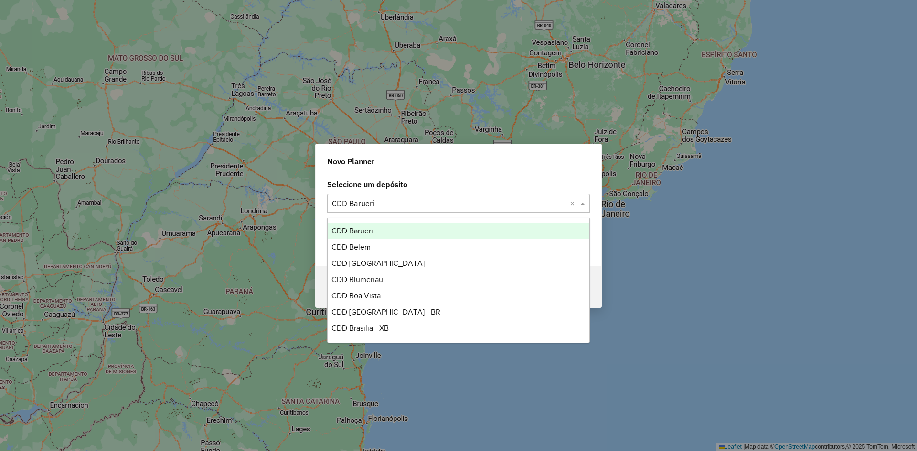
click at [335, 230] on span "CDD Barueri" at bounding box center [353, 231] width 42 height 8
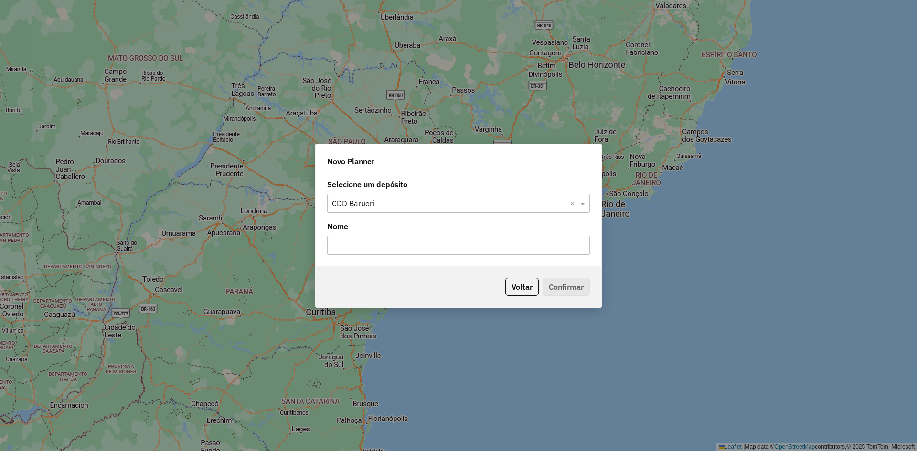
click at [350, 243] on input "text" at bounding box center [458, 245] width 263 height 19
type input "**"
click at [561, 288] on button "Confirmar" at bounding box center [566, 287] width 47 height 18
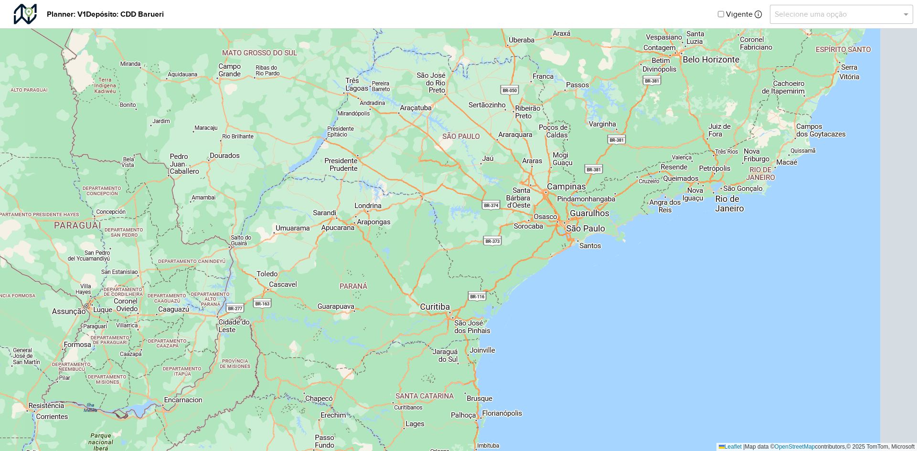
drag, startPoint x: 474, startPoint y: 97, endPoint x: 396, endPoint y: 268, distance: 187.3
click at [396, 268] on div "↦ Leaflet | Map data © OpenStreetMap contributors,© 2025 TomTom, Microsoft" at bounding box center [458, 225] width 917 height 451
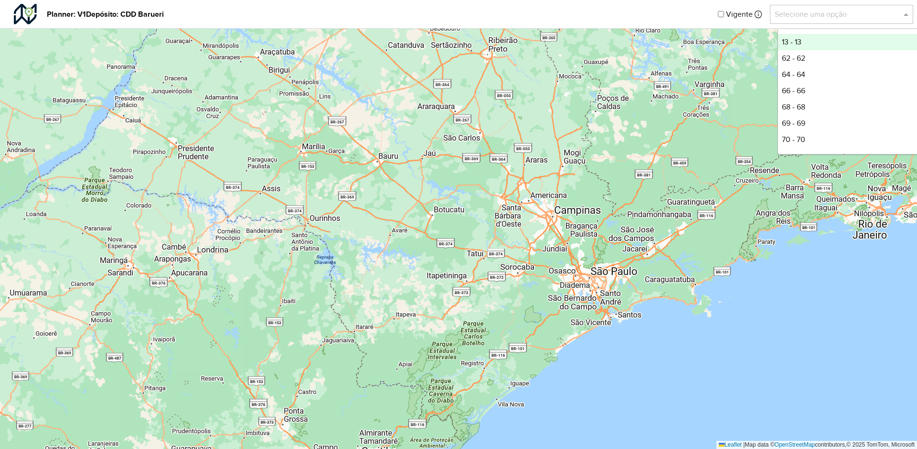
click at [889, 14] on input "text" at bounding box center [832, 14] width 115 height 11
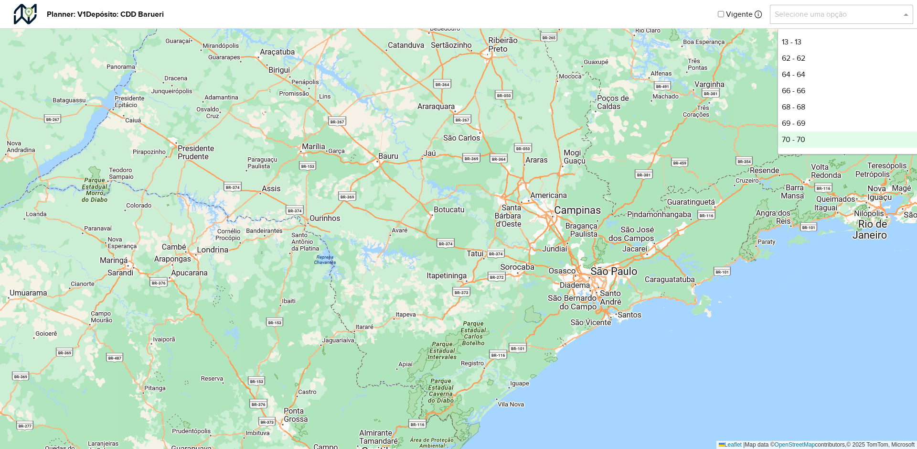
click at [604, 249] on div "↦ Leaflet | Map data © OpenStreetMap contributors,© 2025 TomTom, Microsoft" at bounding box center [458, 224] width 917 height 449
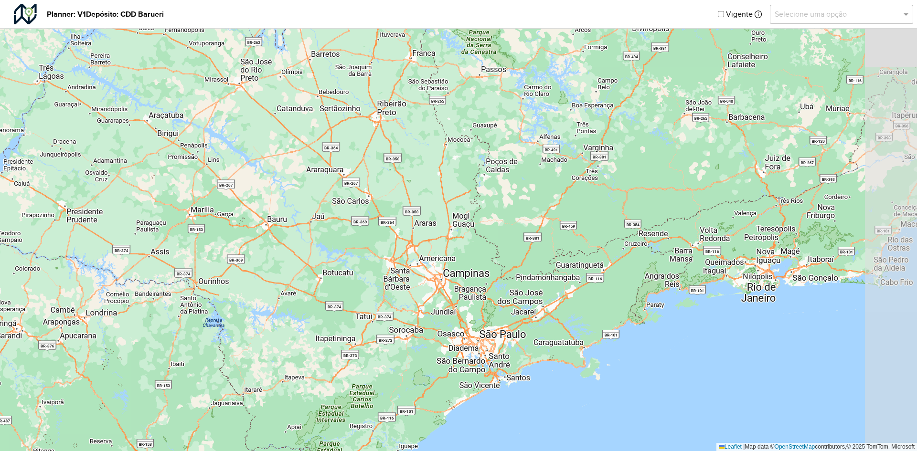
drag, startPoint x: 722, startPoint y: 143, endPoint x: 611, endPoint y: 207, distance: 127.7
click at [611, 207] on div "↦ Leaflet | Map data © OpenStreetMap contributors,© 2025 TomTom, Microsoft" at bounding box center [458, 225] width 917 height 451
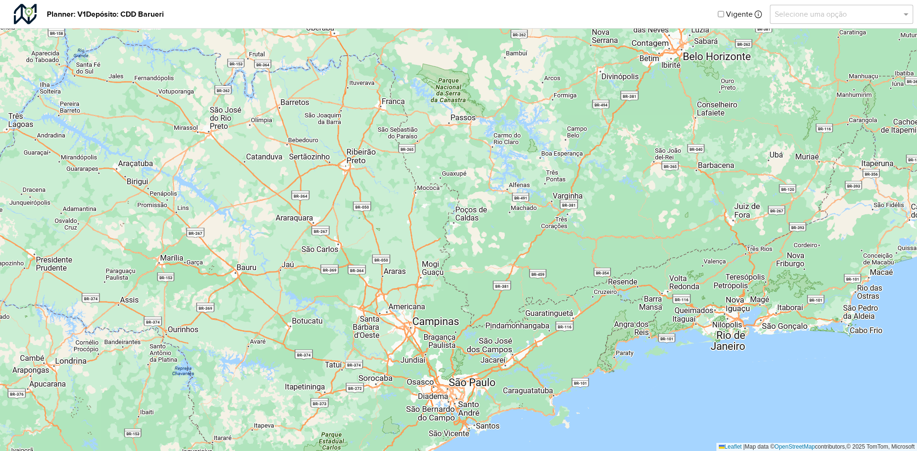
drag, startPoint x: 611, startPoint y: 171, endPoint x: 586, endPoint y: 215, distance: 51.1
click at [586, 215] on div "↦ Leaflet | Map data © OpenStreetMap contributors,© 2025 TomTom, Microsoft" at bounding box center [458, 225] width 917 height 451
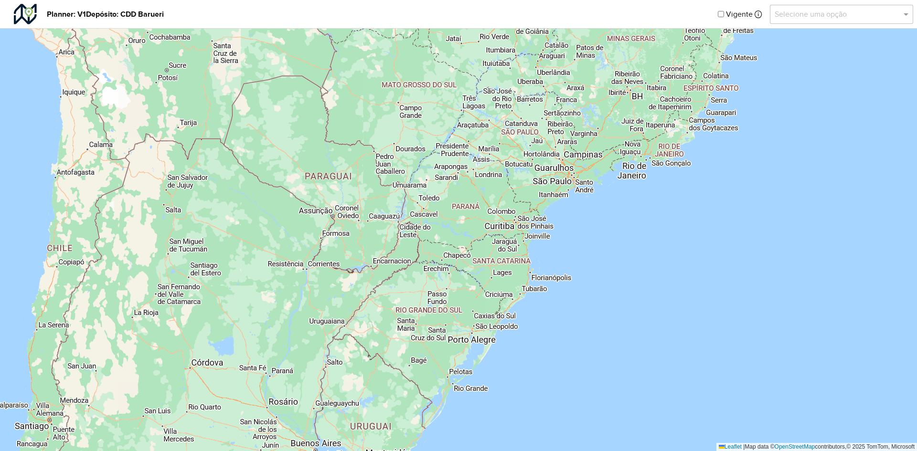
drag, startPoint x: 581, startPoint y: 207, endPoint x: 603, endPoint y: 134, distance: 76.6
click at [603, 134] on div "↦ Leaflet | Map data © OpenStreetMap contributors,© 2025 TomTom, Microsoft" at bounding box center [458, 225] width 917 height 451
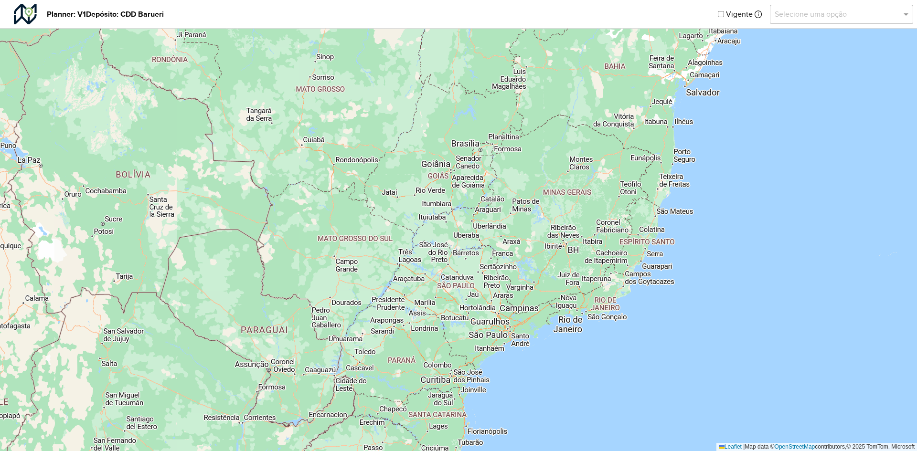
drag, startPoint x: 632, startPoint y: 203, endPoint x: 568, endPoint y: 357, distance: 166.6
click at [568, 357] on div "↦ Leaflet | Map data © OpenStreetMap contributors,© 2025 TomTom, Microsoft" at bounding box center [458, 225] width 917 height 451
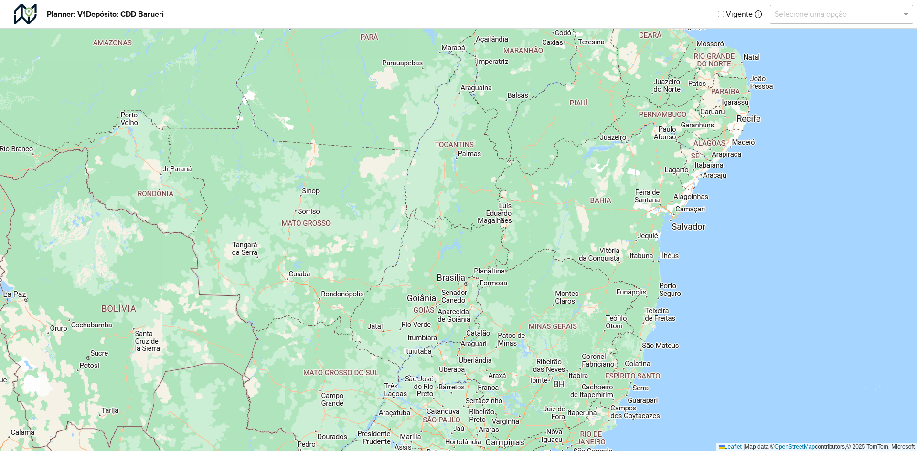
drag, startPoint x: 535, startPoint y: 255, endPoint x: 520, endPoint y: 431, distance: 177.0
click at [520, 431] on div "↦ Leaflet | Map data © OpenStreetMap contributors,© 2025 TomTom, Microsoft" at bounding box center [458, 225] width 917 height 451
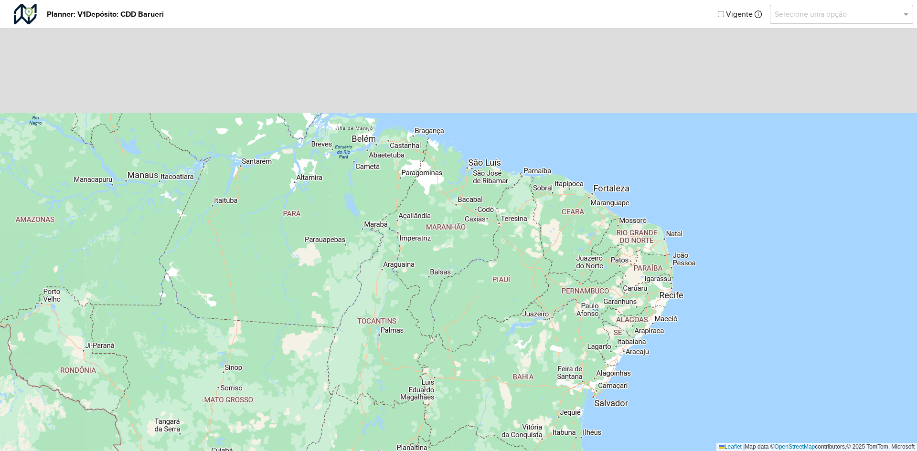
drag, startPoint x: 656, startPoint y: 100, endPoint x: 568, endPoint y: 257, distance: 180.5
click at [570, 258] on div "↦ Leaflet | Map data © OpenStreetMap contributors,© 2025 TomTom, Microsoft" at bounding box center [458, 225] width 917 height 451
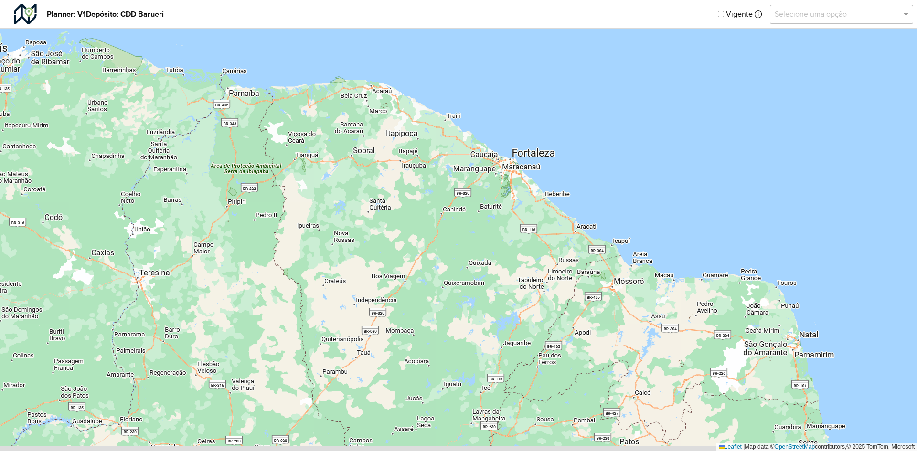
drag, startPoint x: 538, startPoint y: 254, endPoint x: 607, endPoint y: 216, distance: 78.7
click at [607, 216] on div "↦ Leaflet | Map data © OpenStreetMap contributors,© 2025 TomTom, Microsoft" at bounding box center [458, 225] width 917 height 451
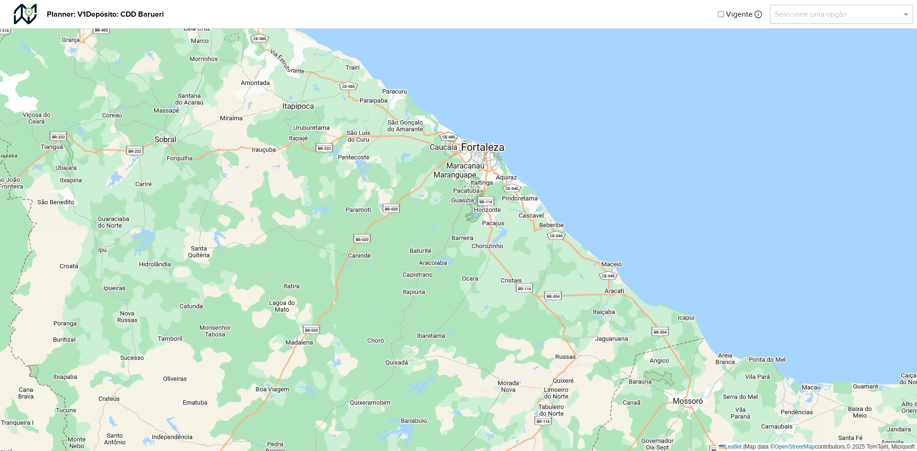
drag, startPoint x: 619, startPoint y: 183, endPoint x: 589, endPoint y: 283, distance: 104.6
click at [589, 283] on div "↦ Leaflet | Map data © OpenStreetMap contributors,© 2025 TomTom, Microsoft" at bounding box center [458, 225] width 917 height 451
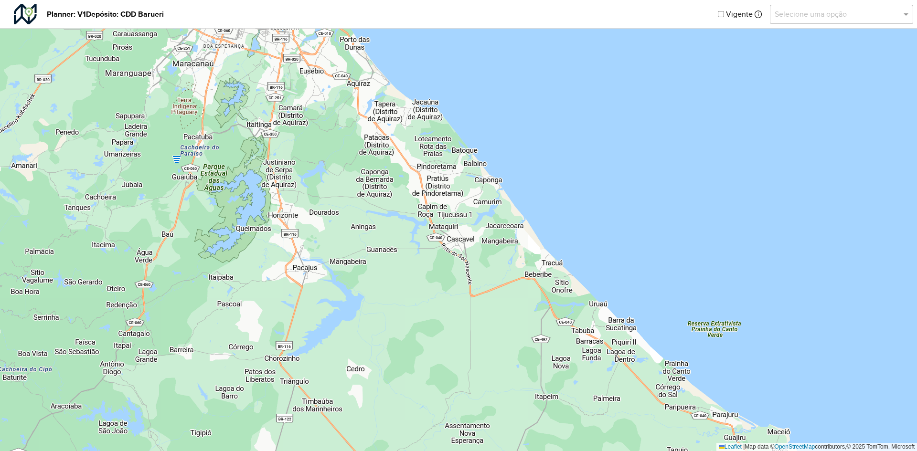
drag, startPoint x: 548, startPoint y: 196, endPoint x: 620, endPoint y: 371, distance: 189.1
click at [620, 371] on div "↦ Leaflet | Map data © OpenStreetMap contributors,© 2025 TomTom, Microsoft" at bounding box center [458, 225] width 917 height 451
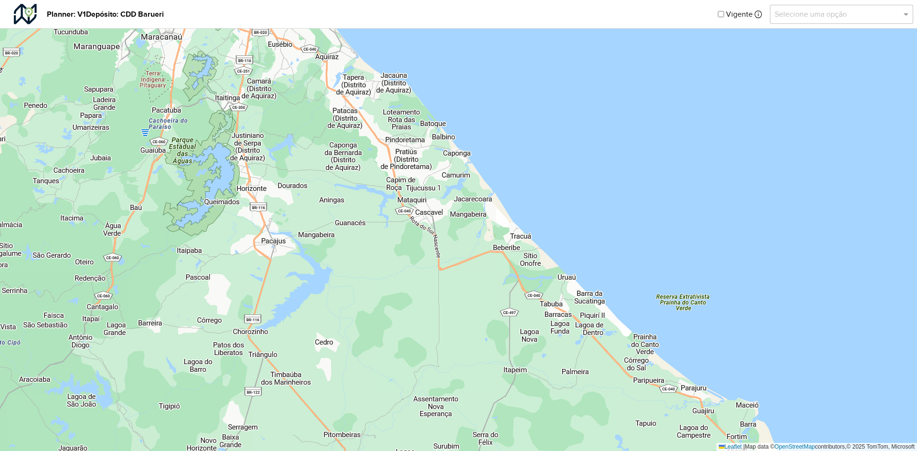
drag, startPoint x: 645, startPoint y: 376, endPoint x: 613, endPoint y: 350, distance: 41.3
click at [613, 350] on div "↦ Leaflet | Map data © OpenStreetMap contributors,© 2025 TomTom, Microsoft" at bounding box center [458, 225] width 917 height 451
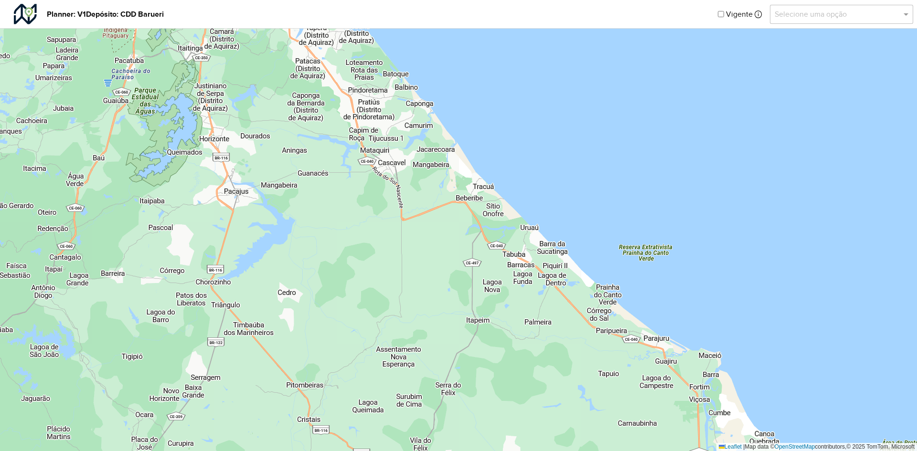
drag, startPoint x: 739, startPoint y: 411, endPoint x: 702, endPoint y: 361, distance: 62.1
click at [702, 361] on div "↦ Leaflet | Map data © OpenStreetMap contributors,© 2025 TomTom, Microsoft" at bounding box center [458, 225] width 917 height 451
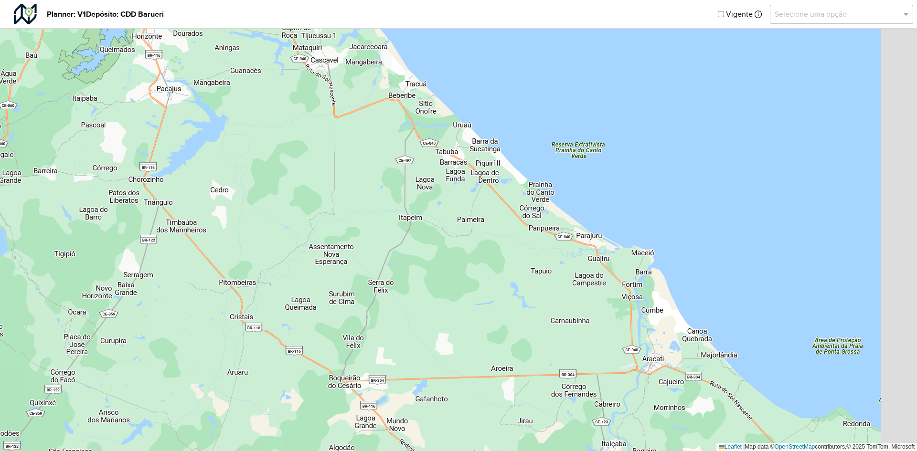
drag, startPoint x: 633, startPoint y: 303, endPoint x: 604, endPoint y: 259, distance: 53.1
click at [604, 259] on div "↦ Leaflet | Map data © OpenStreetMap contributors,© 2025 TomTom, Microsoft" at bounding box center [458, 225] width 917 height 451
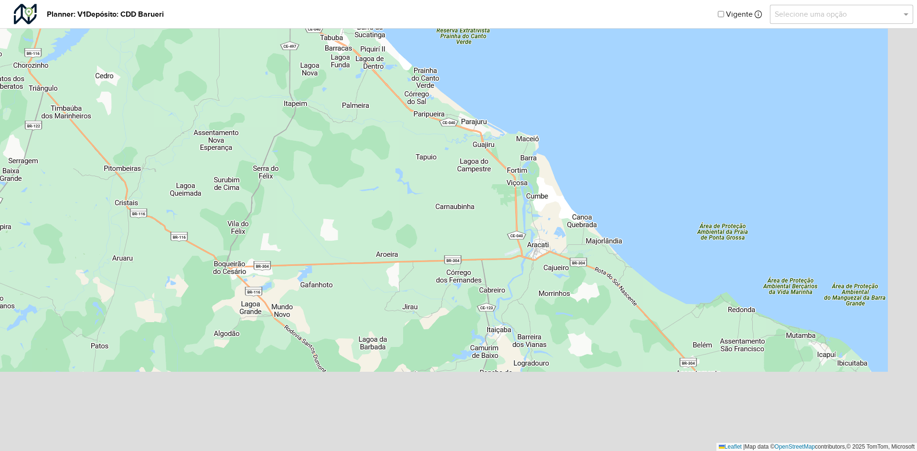
drag, startPoint x: 700, startPoint y: 381, endPoint x: 646, endPoint y: 311, distance: 88.2
click at [584, 267] on div "↦ Leaflet | Map data © OpenStreetMap contributors,© 2025 TomTom, Microsoft" at bounding box center [458, 225] width 917 height 451
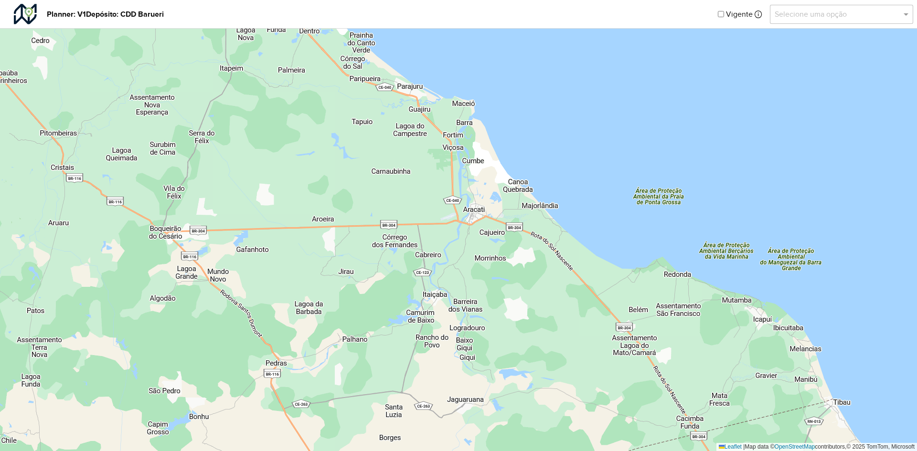
drag, startPoint x: 725, startPoint y: 353, endPoint x: 662, endPoint y: 318, distance: 72.7
click at [662, 318] on div "↦ Leaflet | Map data © OpenStreetMap contributors,© 2025 TomTom, Microsoft" at bounding box center [458, 225] width 917 height 451
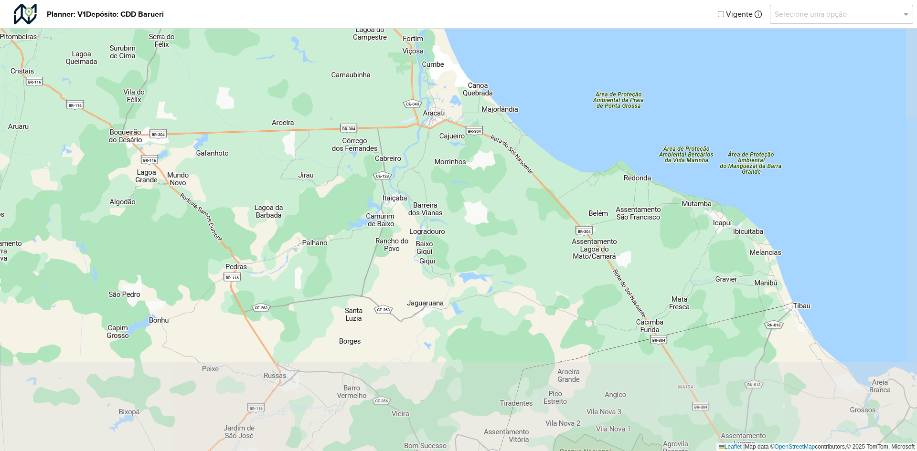
drag, startPoint x: 736, startPoint y: 345, endPoint x: 696, endPoint y: 248, distance: 104.5
click at [696, 248] on div "↦ Leaflet | Map data © OpenStreetMap contributors,© 2025 TomTom, Microsoft" at bounding box center [458, 225] width 917 height 451
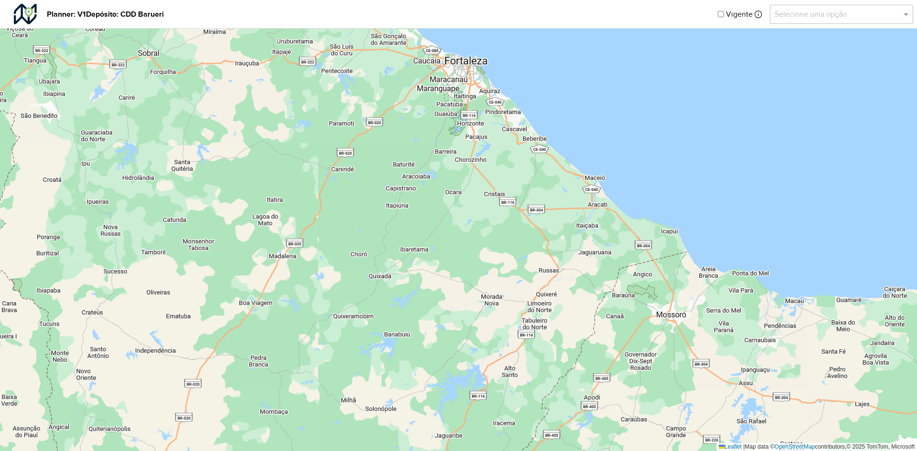
drag, startPoint x: 739, startPoint y: 292, endPoint x: 699, endPoint y: 285, distance: 40.3
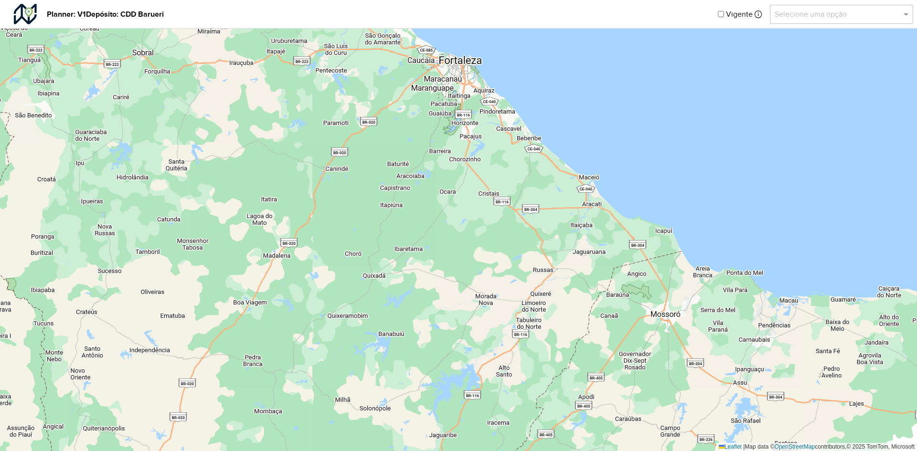
click at [699, 285] on div "↦ Leaflet | Map data © OpenStreetMap contributors,© 2025 TomTom, Microsoft" at bounding box center [458, 225] width 917 height 451
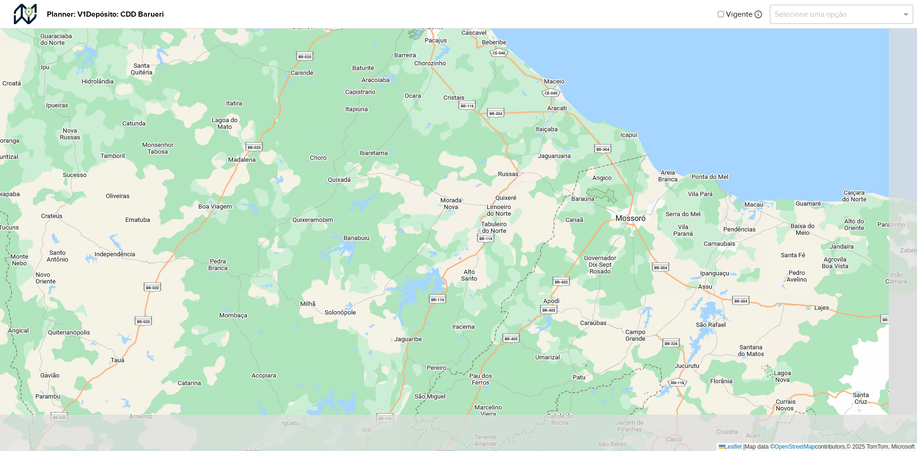
drag, startPoint x: 715, startPoint y: 297, endPoint x: 680, endPoint y: 201, distance: 102.2
click at [680, 201] on div "↦ Leaflet | Map data © OpenStreetMap contributors,© 2025 TomTom, Microsoft" at bounding box center [458, 225] width 917 height 451
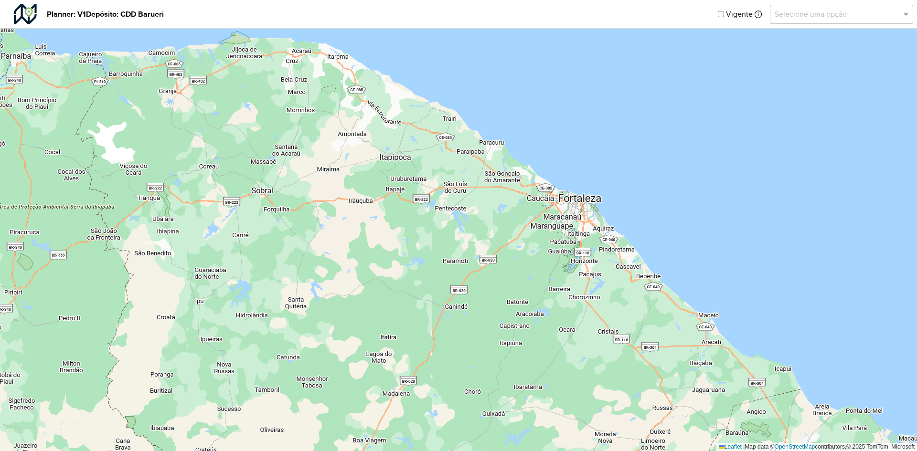
drag, startPoint x: 680, startPoint y: 201, endPoint x: 834, endPoint y: 435, distance: 280.4
click at [834, 435] on div "↦ Leaflet | Map data © OpenStreetMap contributors,© 2025 TomTom, Microsoft" at bounding box center [458, 225] width 917 height 451
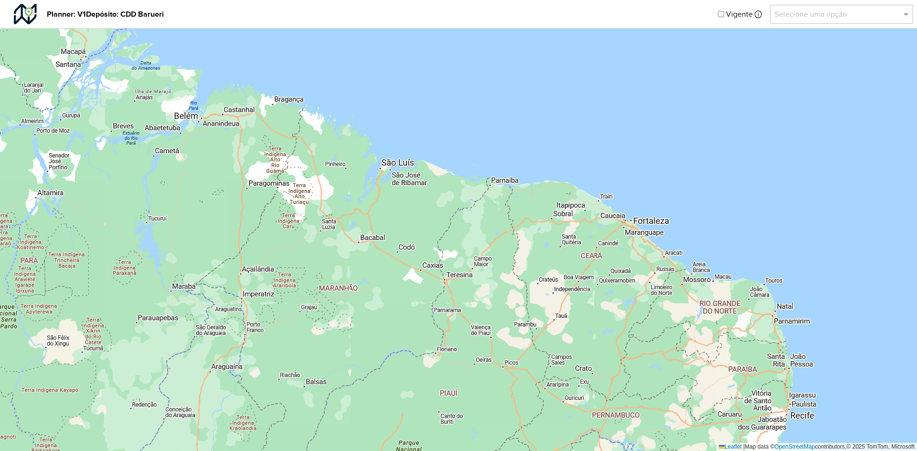
drag, startPoint x: 607, startPoint y: 332, endPoint x: 606, endPoint y: 319, distance: 13.4
click at [606, 319] on div "↦ Leaflet | Map data © OpenStreetMap contributors,© 2025 TomTom, Microsoft" at bounding box center [458, 225] width 917 height 451
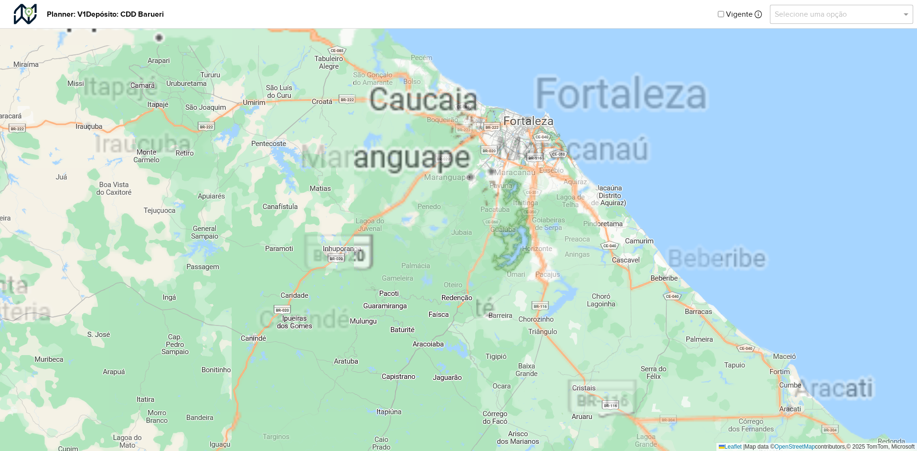
drag, startPoint x: 644, startPoint y: 251, endPoint x: 640, endPoint y: 383, distance: 131.5
click at [640, 383] on div "↦ Leaflet | Map data © OpenStreetMap contributors,© 2025 TomTom, Microsoft" at bounding box center [458, 225] width 917 height 451
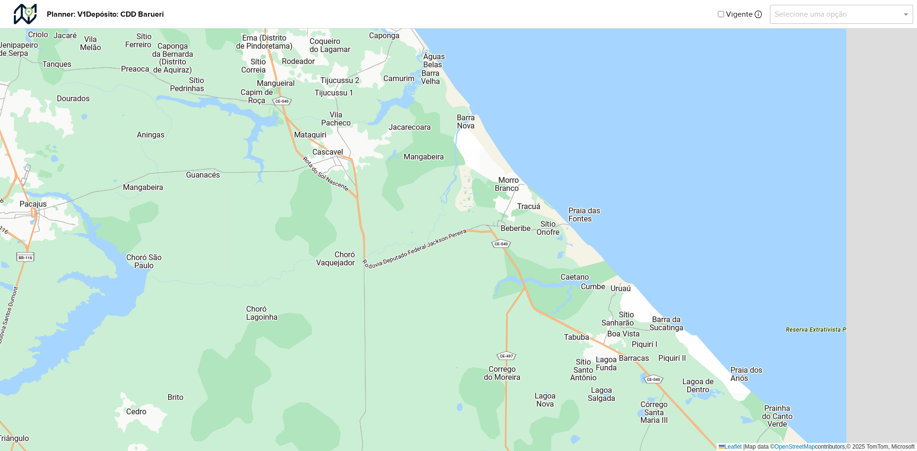
drag, startPoint x: 638, startPoint y: 289, endPoint x: 534, endPoint y: 270, distance: 106.3
click at [534, 270] on div "↦ Leaflet | Map data © OpenStreetMap contributors,© 2025 TomTom, Microsoft" at bounding box center [458, 225] width 917 height 451
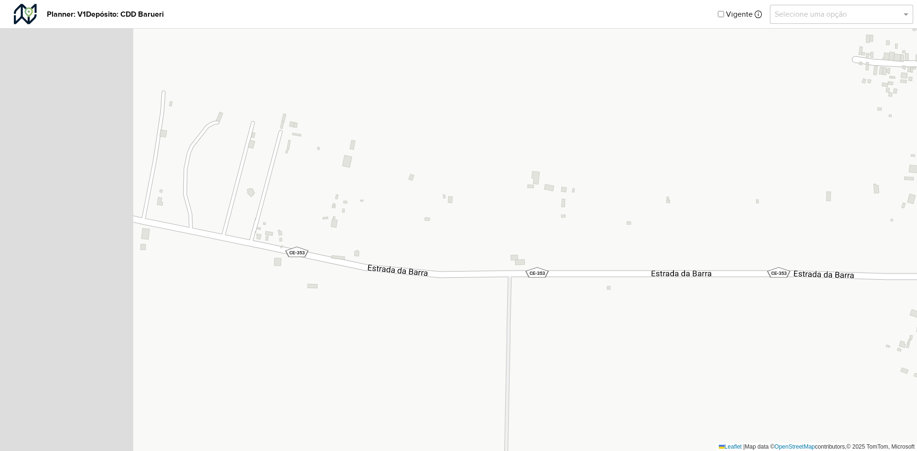
drag, startPoint x: 574, startPoint y: 270, endPoint x: 792, endPoint y: 378, distance: 243.5
click at [792, 378] on div "↦ Leaflet | Map data © OpenStreetMap contributors,© 2025 TomTom, Microsoft" at bounding box center [458, 225] width 917 height 451
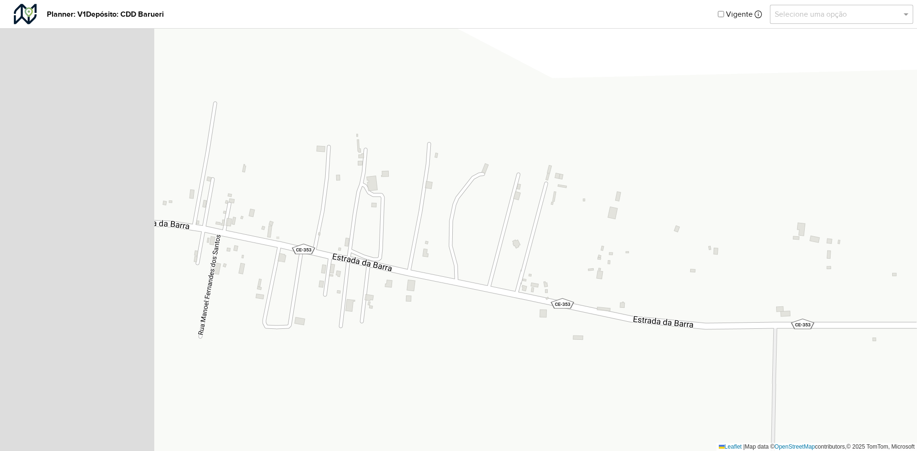
drag, startPoint x: 415, startPoint y: 269, endPoint x: 669, endPoint y: 316, distance: 258.9
click at [669, 316] on div "↦ Leaflet | Map data © OpenStreetMap contributors,© 2025 TomTom, Microsoft" at bounding box center [458, 225] width 917 height 451
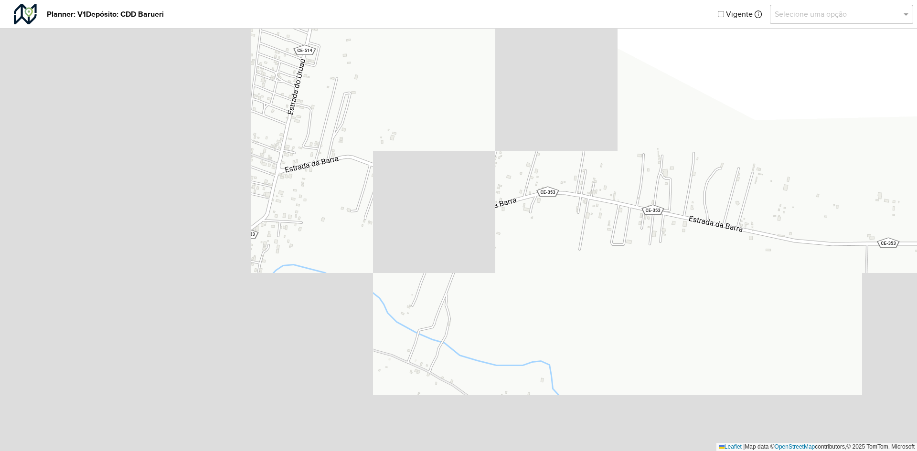
drag, startPoint x: 471, startPoint y: 306, endPoint x: 672, endPoint y: 246, distance: 209.5
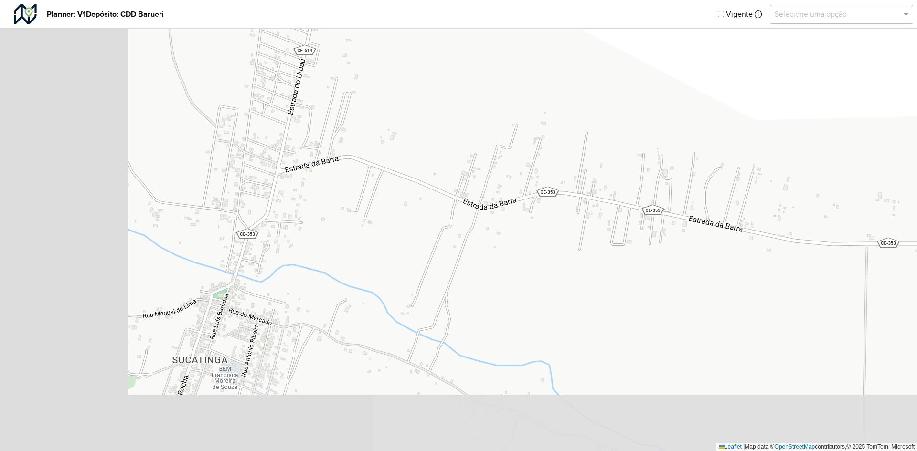
click at [672, 246] on div "↦ Leaflet | Map data © OpenStreetMap contributors,© 2025 TomTom, Microsoft" at bounding box center [458, 225] width 917 height 451
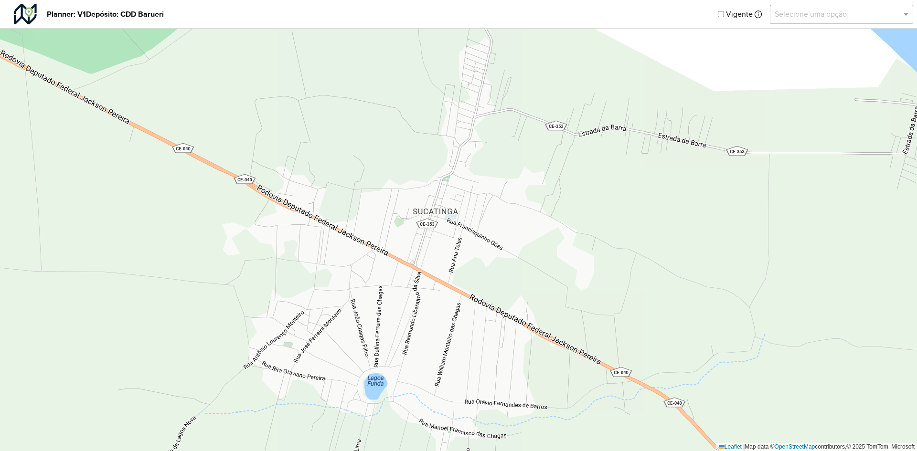
drag, startPoint x: 650, startPoint y: 291, endPoint x: 649, endPoint y: 200, distance: 91.7
click at [649, 200] on div "↦ Leaflet | Map data © OpenStreetMap contributors,© 2025 TomTom, Microsoft" at bounding box center [458, 225] width 917 height 451
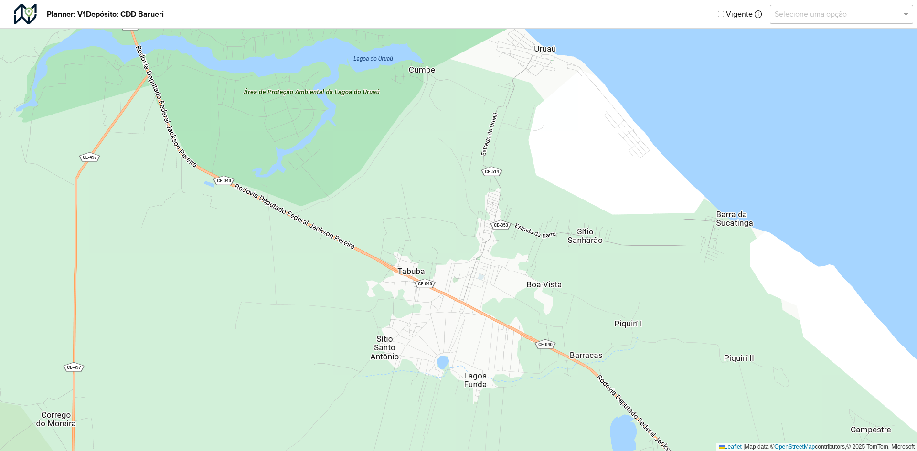
drag, startPoint x: 609, startPoint y: 298, endPoint x: 550, endPoint y: 363, distance: 87.9
click at [550, 363] on div "↦ Leaflet | Map data © OpenStreetMap contributors,© 2025 TomTom, Microsoft" at bounding box center [458, 225] width 917 height 451
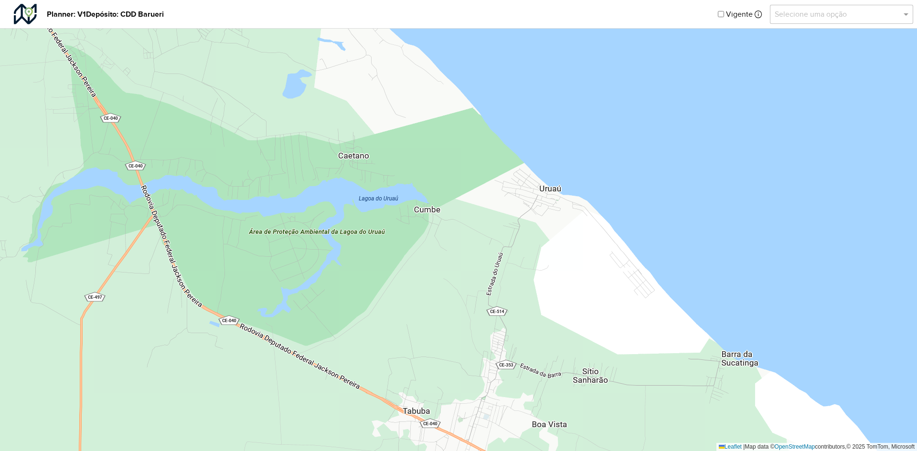
drag, startPoint x: 445, startPoint y: 158, endPoint x: 383, endPoint y: 251, distance: 112.0
click at [383, 251] on div "↦ Leaflet | Map data © OpenStreetMap contributors,© 2025 TomTom, Microsoft" at bounding box center [458, 225] width 917 height 451
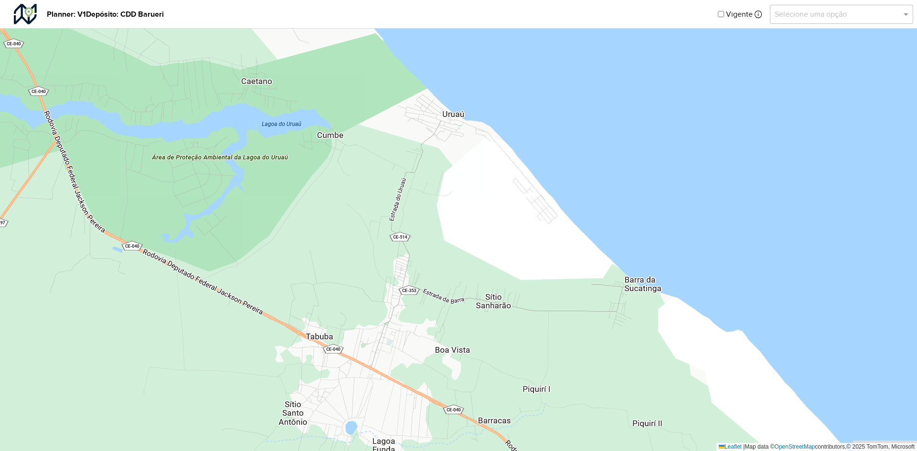
drag, startPoint x: 638, startPoint y: 334, endPoint x: 539, endPoint y: 274, distance: 116.2
click at [540, 276] on div "↦ Leaflet | Map data © OpenStreetMap contributors,© 2025 TomTom, Microsoft" at bounding box center [458, 225] width 917 height 451
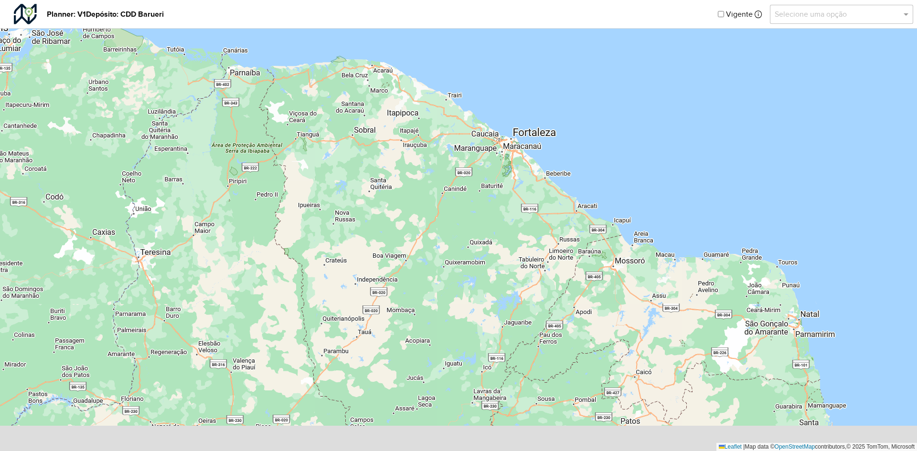
drag, startPoint x: 518, startPoint y: 293, endPoint x: 519, endPoint y: 228, distance: 65.5
click at [519, 228] on div "↦ Leaflet | Map data © OpenStreetMap contributors,© 2025 TomTom, Microsoft" at bounding box center [458, 225] width 917 height 451
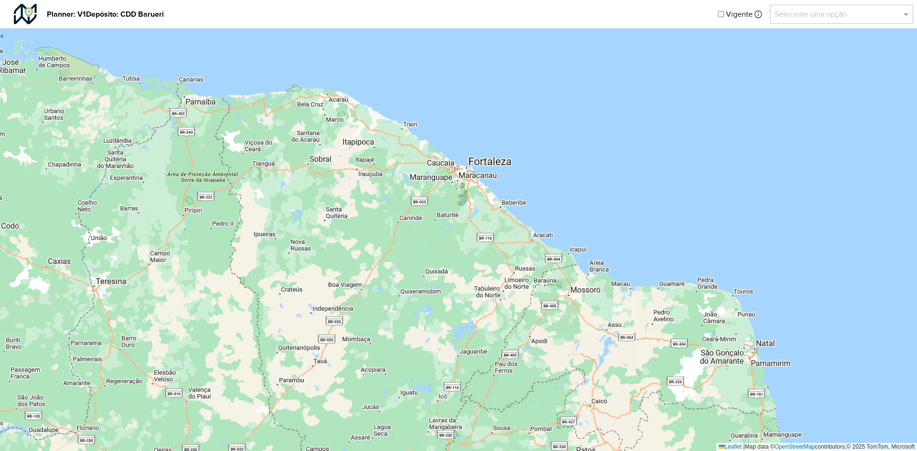
drag, startPoint x: 702, startPoint y: 244, endPoint x: 658, endPoint y: 273, distance: 53.1
click at [658, 273] on div "↦ Leaflet | Map data © OpenStreetMap contributors,© 2025 TomTom, Microsoft" at bounding box center [458, 225] width 917 height 451
